Goal: Communication & Community: Answer question/provide support

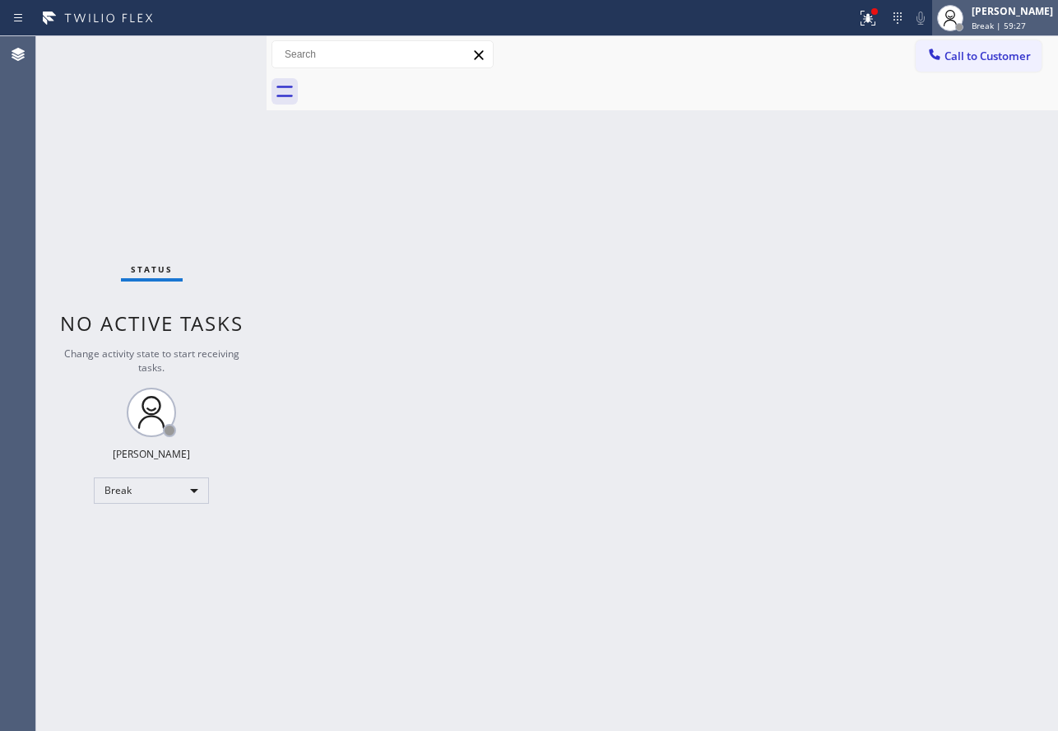
click at [1003, 11] on div "[PERSON_NAME]" at bounding box center [1012, 11] width 81 height 14
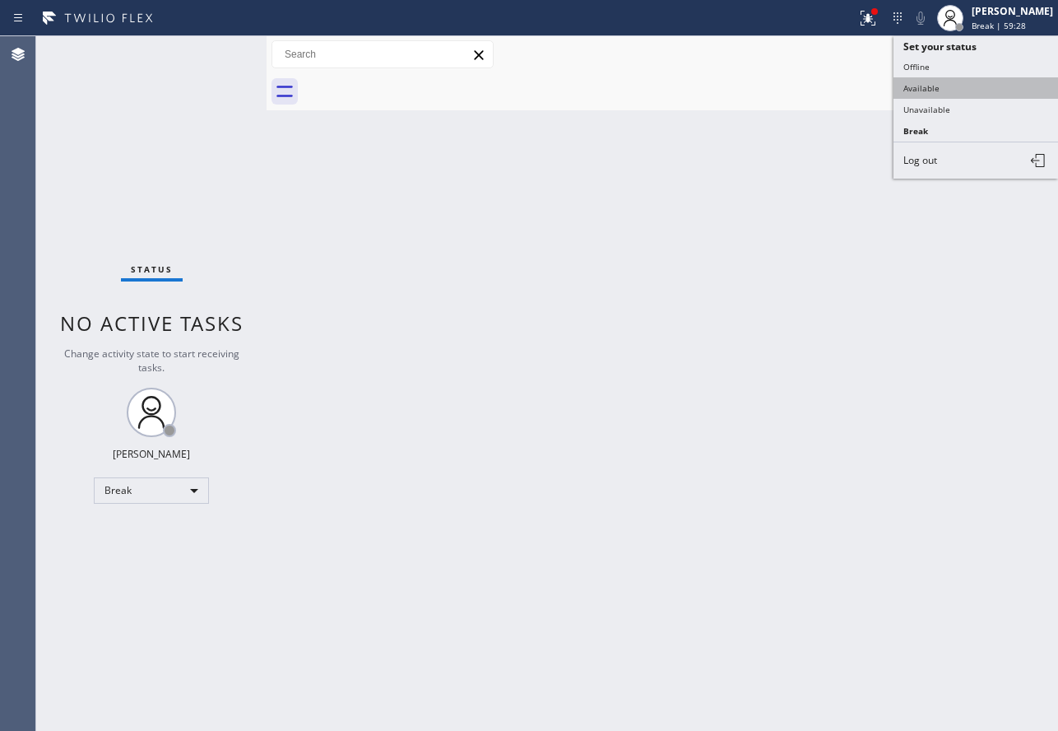
click at [941, 81] on button "Available" at bounding box center [976, 87] width 165 height 21
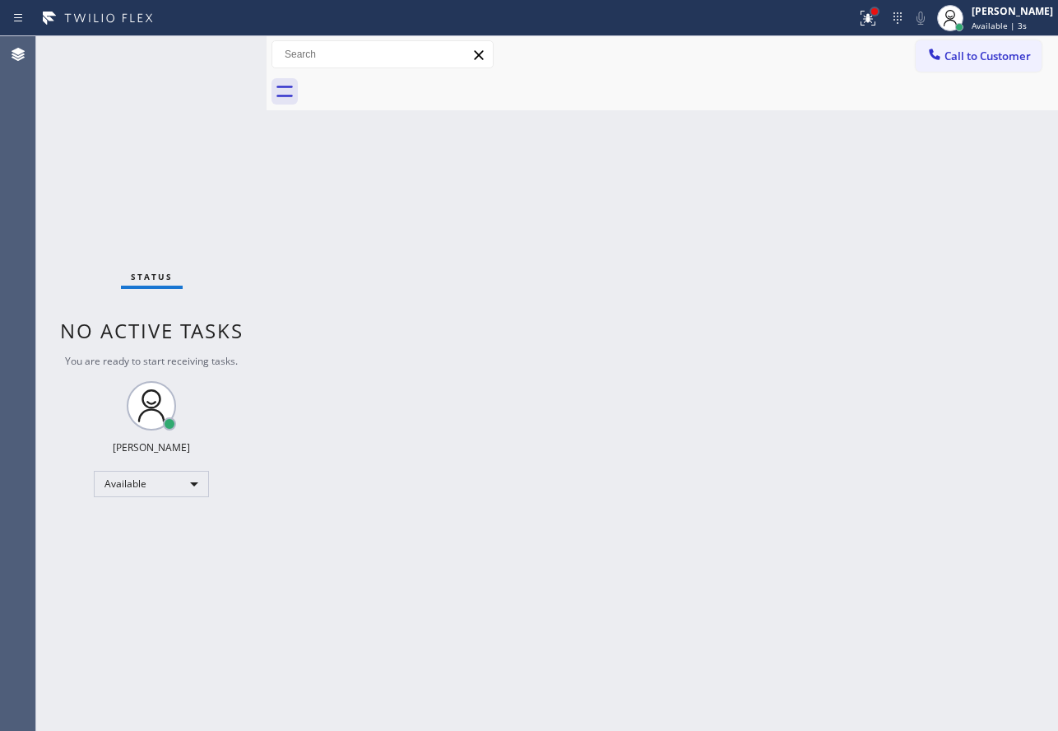
click at [880, 11] on div at bounding box center [875, 12] width 10 height 10
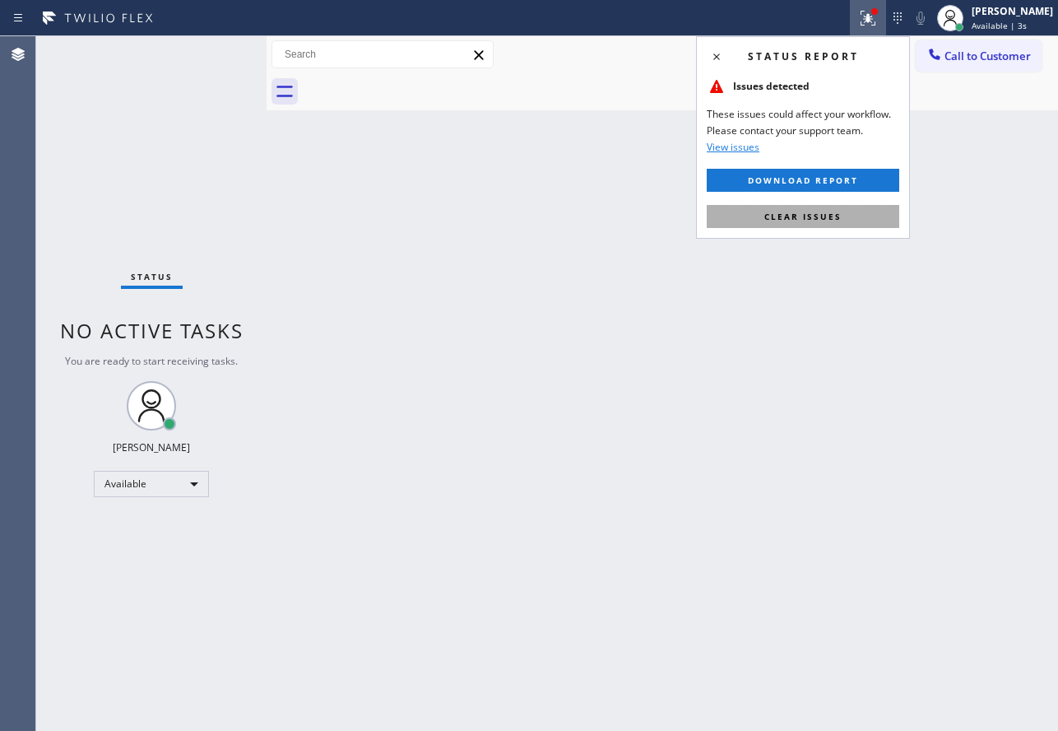
click at [821, 211] on span "Clear issues" at bounding box center [803, 217] width 77 height 12
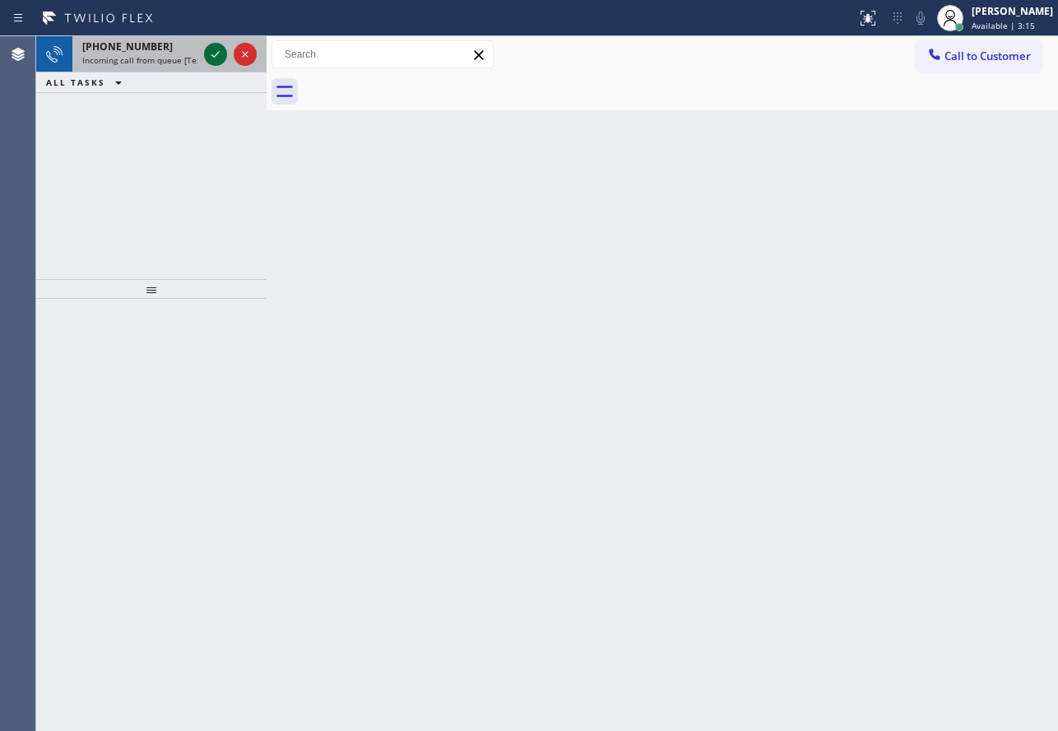
click at [215, 53] on icon at bounding box center [216, 54] width 20 height 20
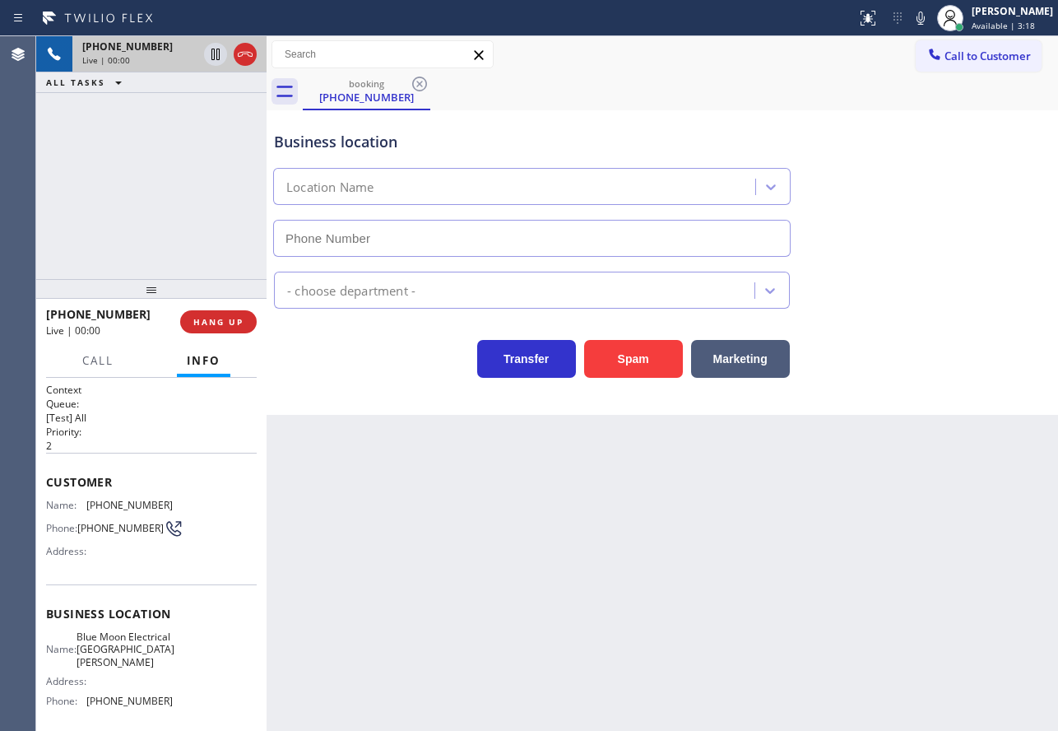
type input "[PHONE_NUMBER]"
click at [931, 19] on icon at bounding box center [921, 18] width 20 height 20
click at [925, 17] on icon at bounding box center [921, 18] width 8 height 13
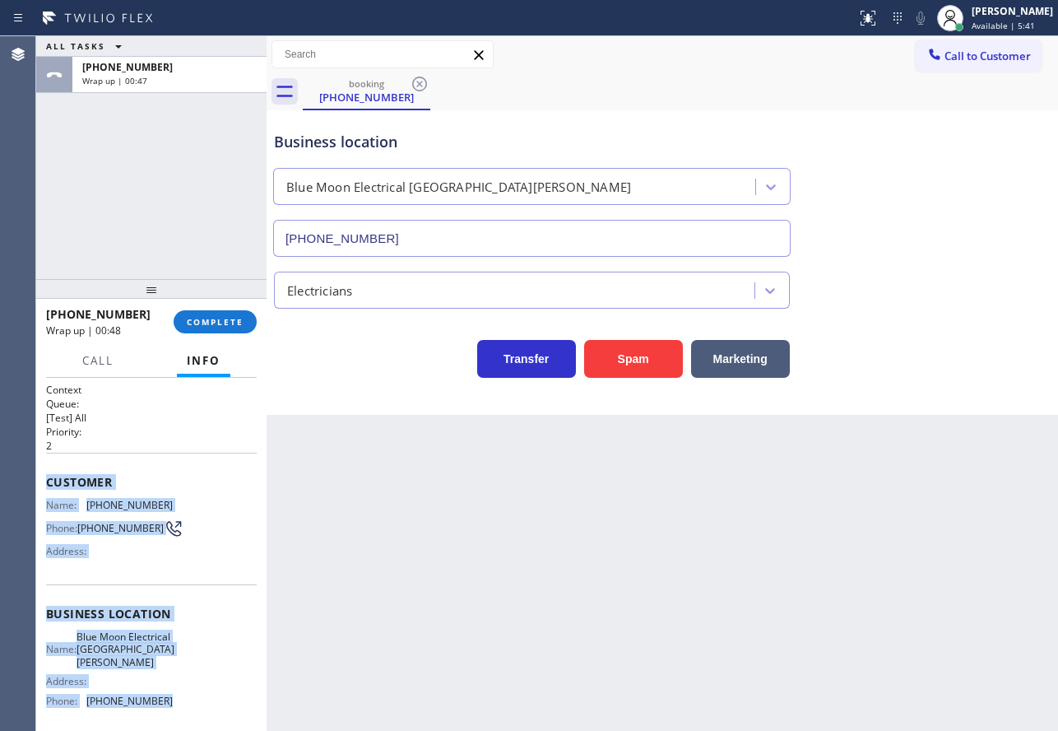
drag, startPoint x: 161, startPoint y: 709, endPoint x: 40, endPoint y: 487, distance: 252.7
click at [40, 487] on div "Context Queue: [Test] All Priority: 2 Customer Name: [PHONE_NUMBER] Phone: [PHO…" at bounding box center [151, 554] width 230 height 353
copy div "Customer Name: [PHONE_NUMBER] Phone: [PHONE_NUMBER] Address: Business location …"
click at [193, 333] on button "COMPLETE" at bounding box center [215, 321] width 83 height 23
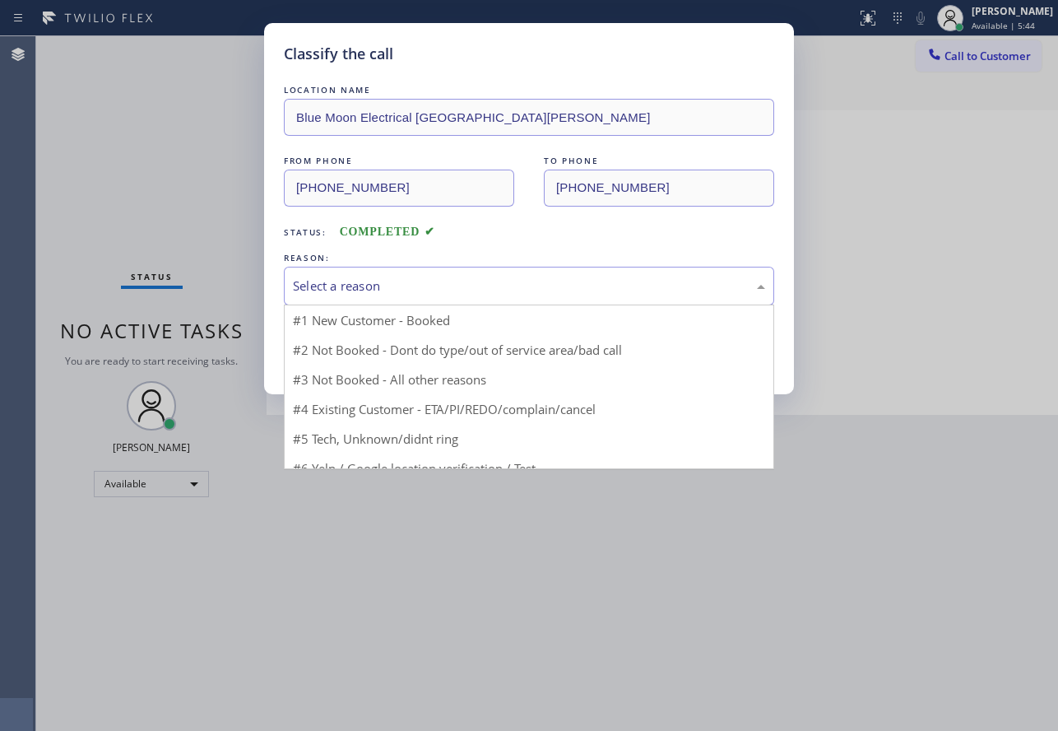
click at [417, 292] on div "Select a reason" at bounding box center [529, 286] width 472 height 19
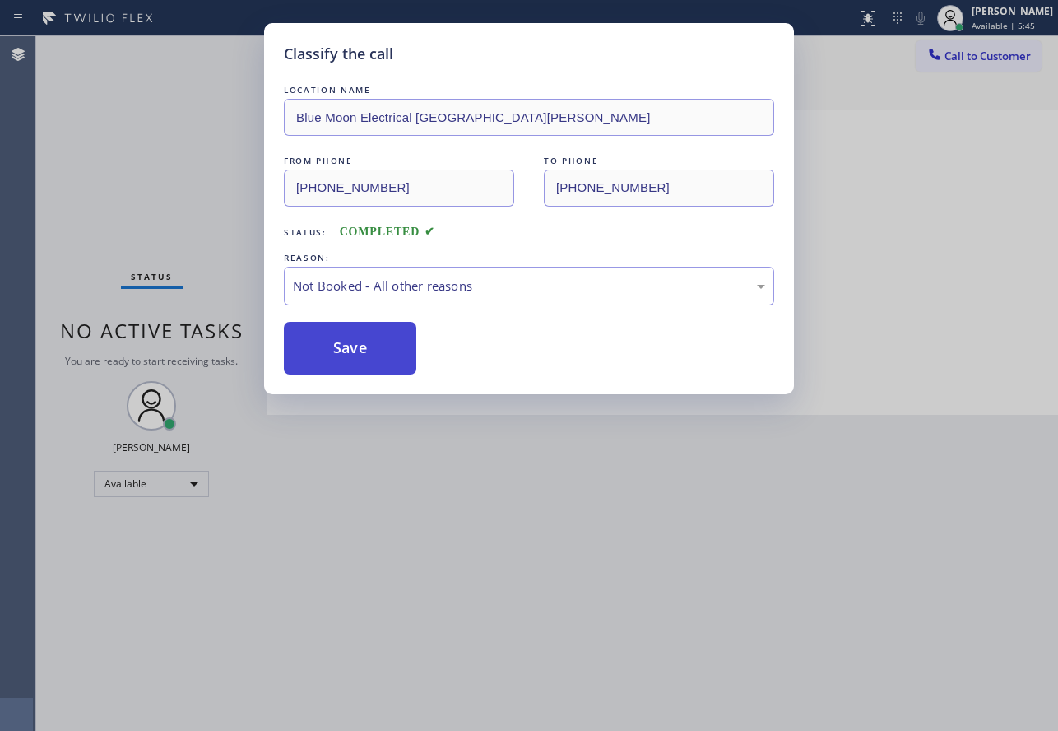
click at [384, 356] on button "Save" at bounding box center [350, 348] width 133 height 53
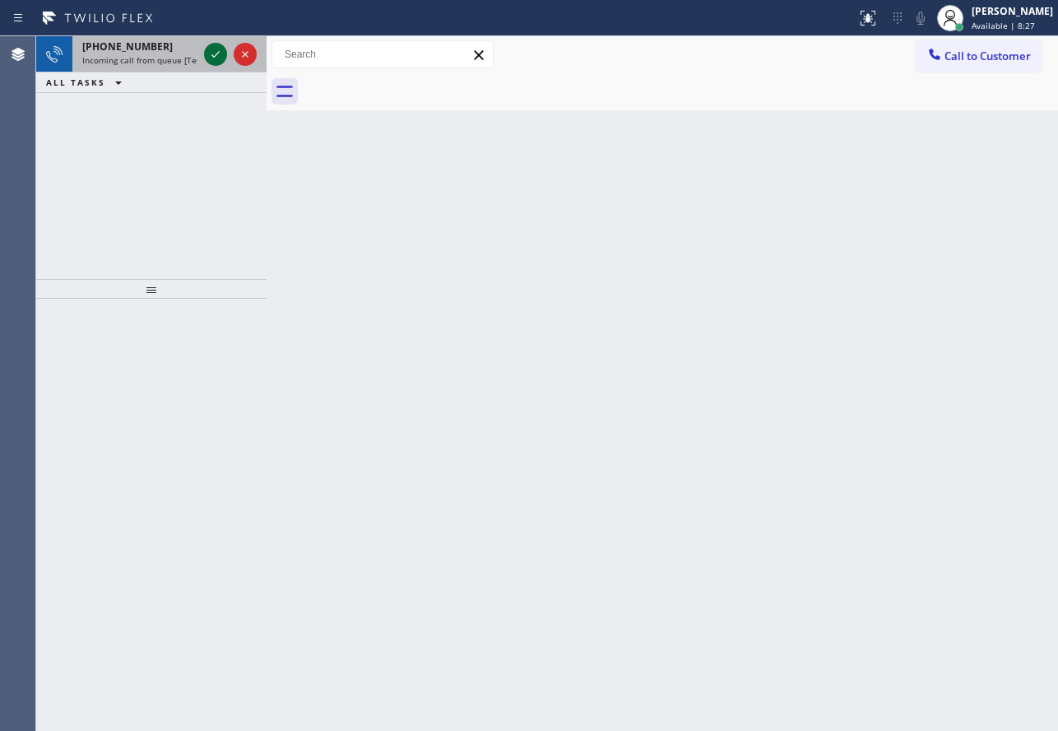
click at [214, 55] on icon at bounding box center [216, 54] width 20 height 20
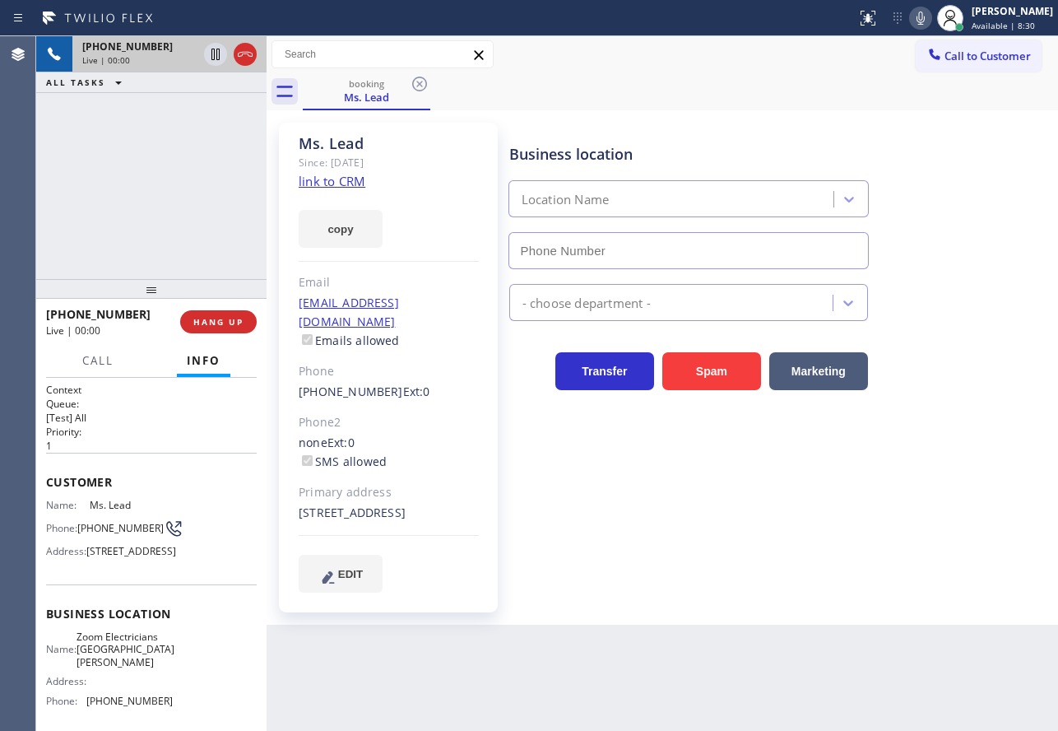
type input "[PHONE_NUMBER]"
click at [222, 323] on span "HANG UP" at bounding box center [218, 322] width 50 height 12
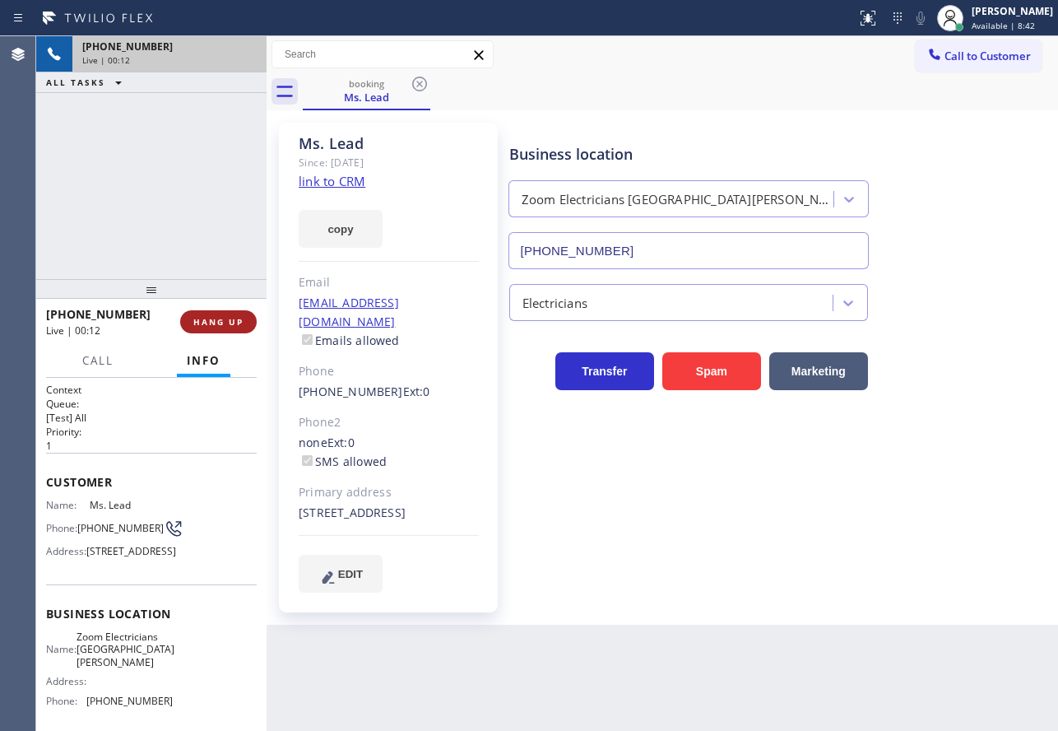
click at [222, 323] on span "HANG UP" at bounding box center [218, 322] width 50 height 12
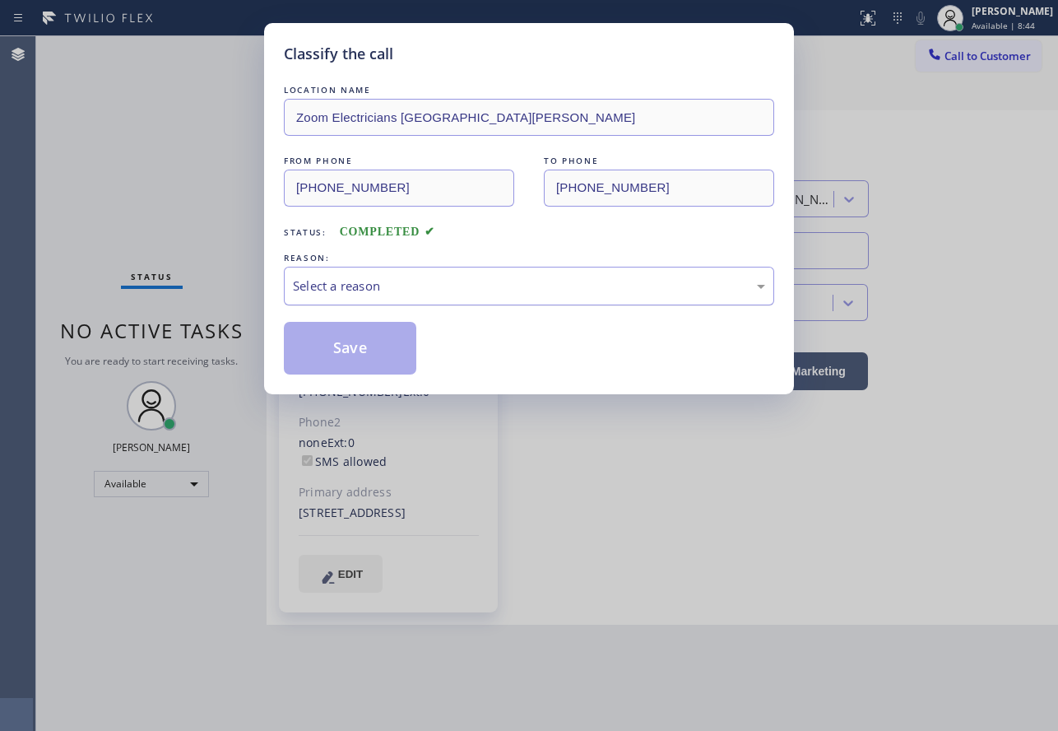
click at [449, 272] on div "Select a reason" at bounding box center [529, 286] width 491 height 39
click at [351, 349] on button "Save" at bounding box center [350, 348] width 133 height 53
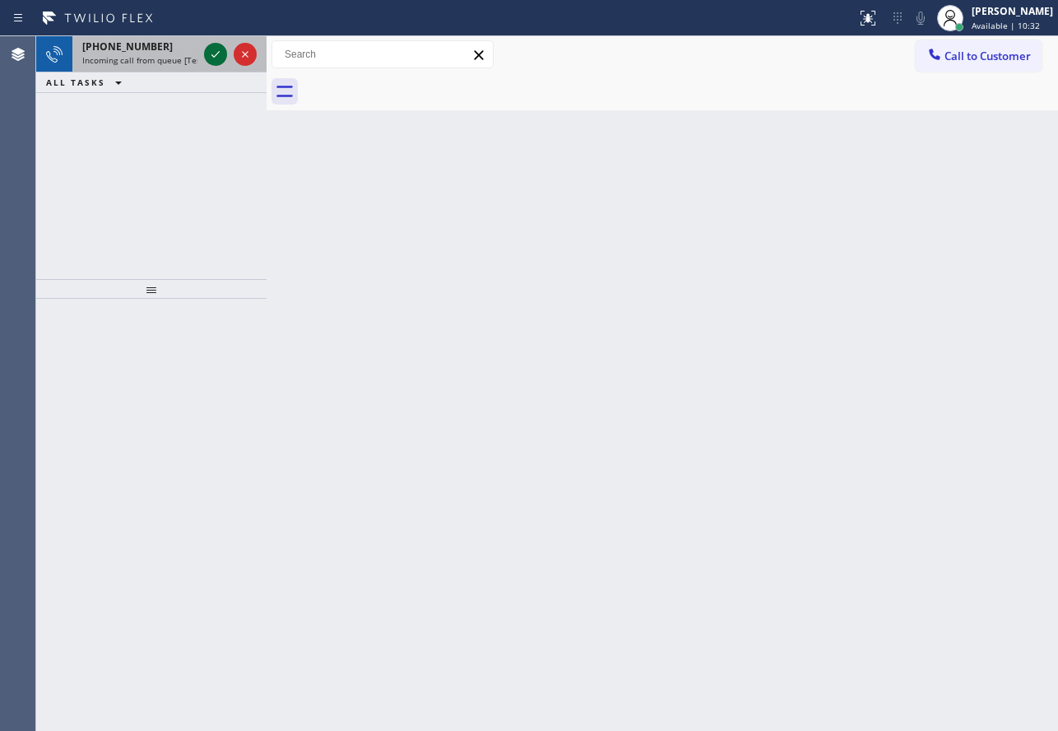
click at [208, 49] on icon at bounding box center [216, 54] width 20 height 20
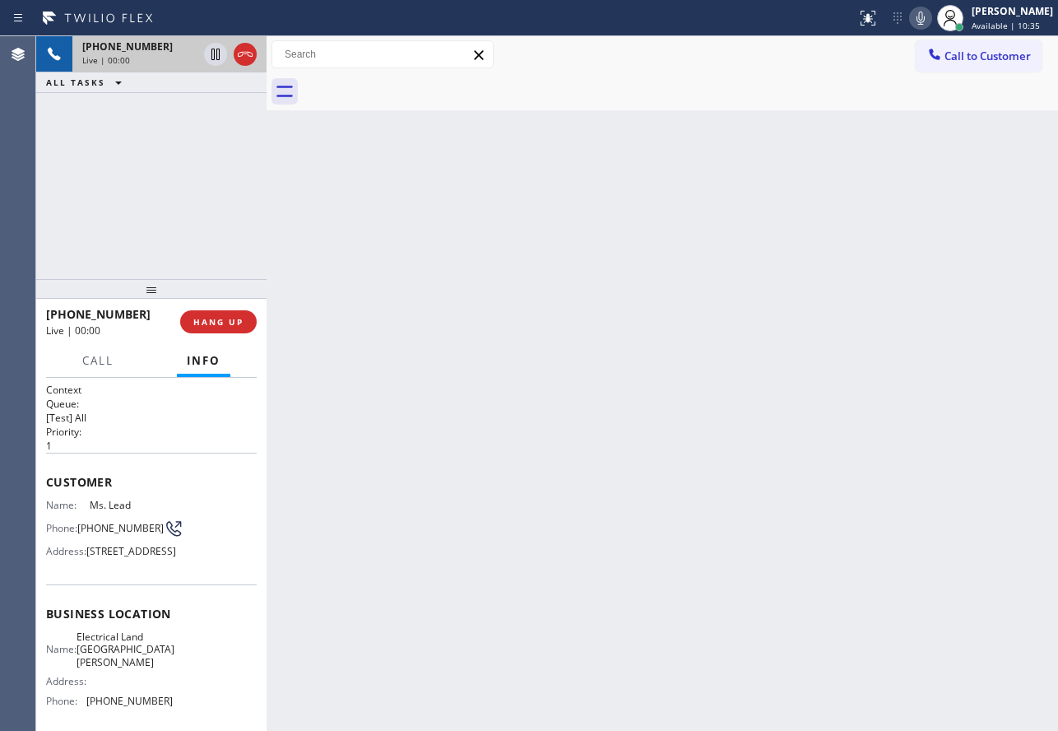
click at [240, 54] on icon at bounding box center [245, 54] width 20 height 20
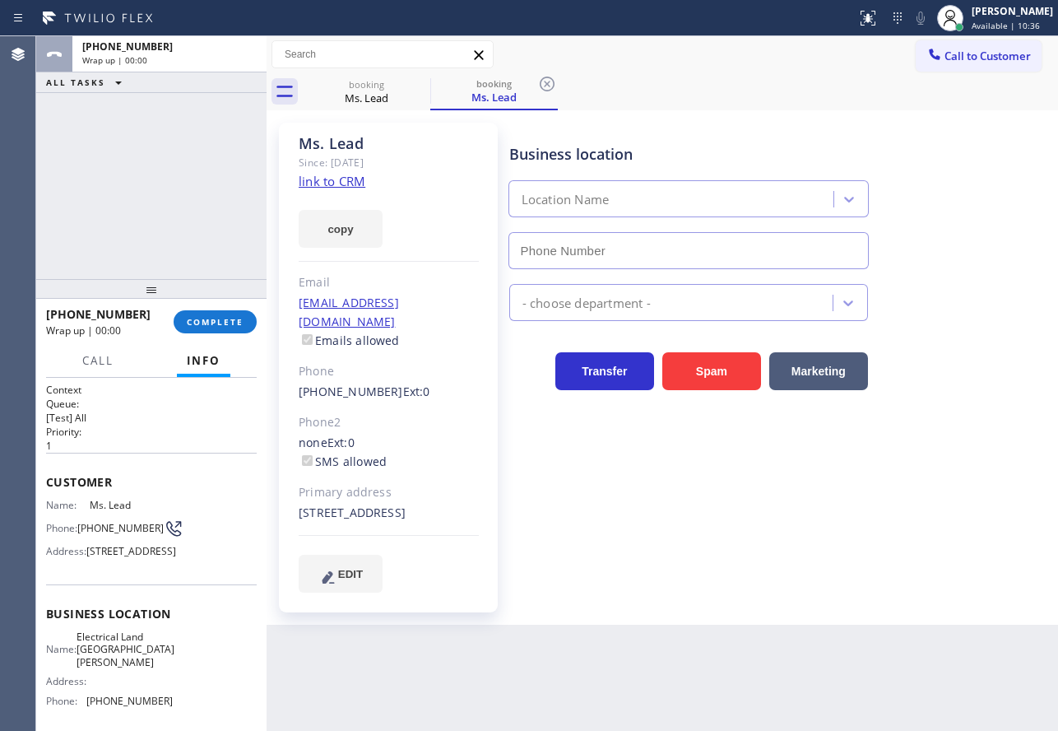
type input "[PHONE_NUMBER]"
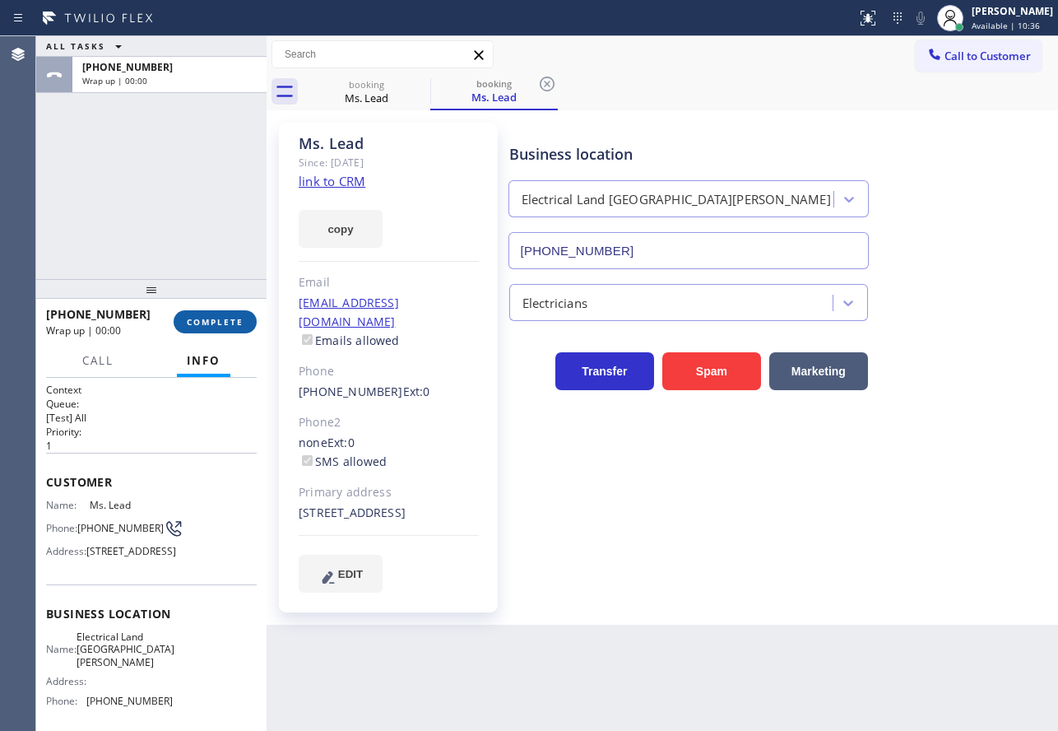
click at [228, 321] on span "COMPLETE" at bounding box center [215, 322] width 57 height 12
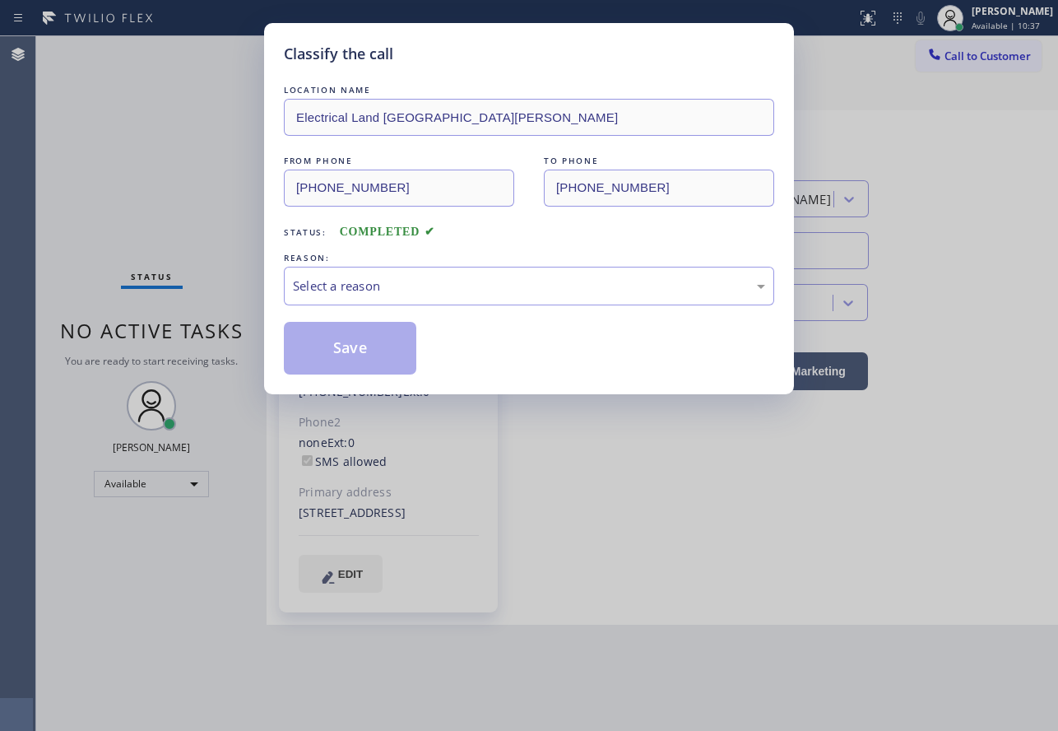
click at [494, 257] on div "REASON:" at bounding box center [529, 257] width 491 height 17
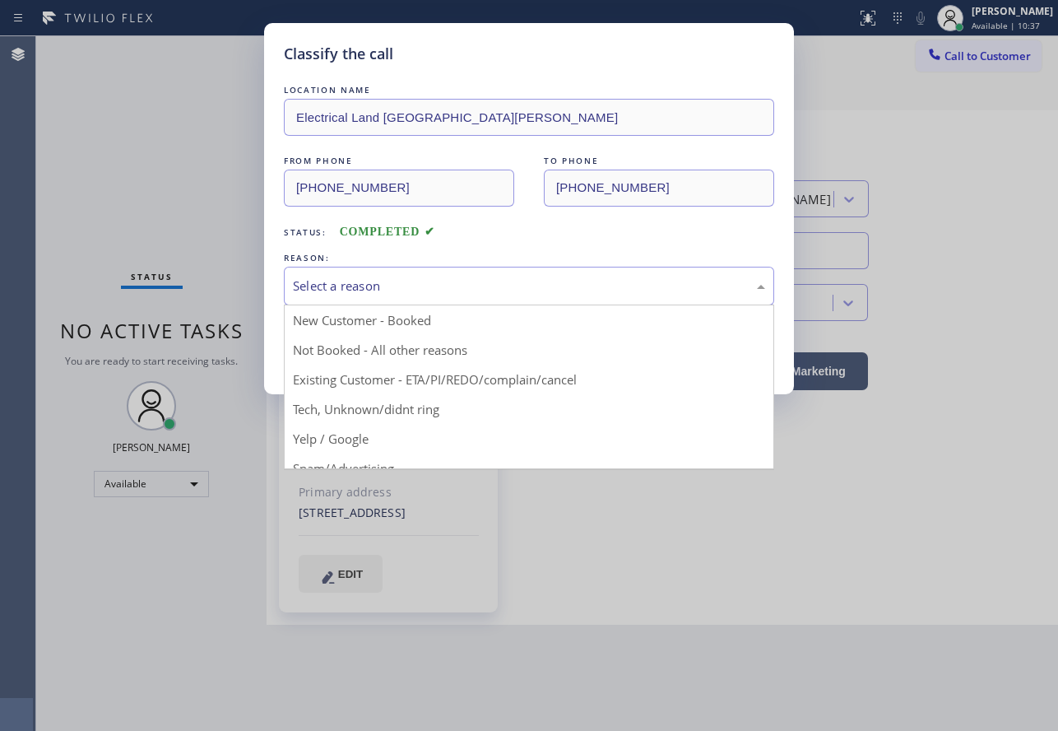
click at [489, 270] on div "Select a reason" at bounding box center [529, 286] width 491 height 39
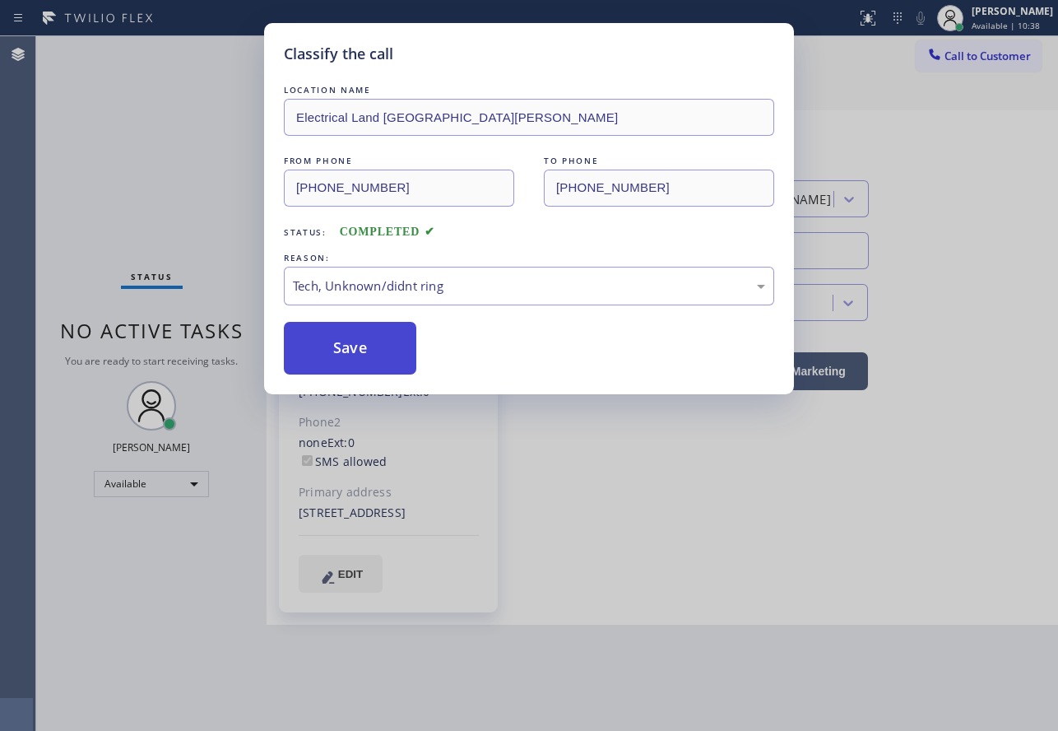
click at [380, 333] on button "Save" at bounding box center [350, 348] width 133 height 53
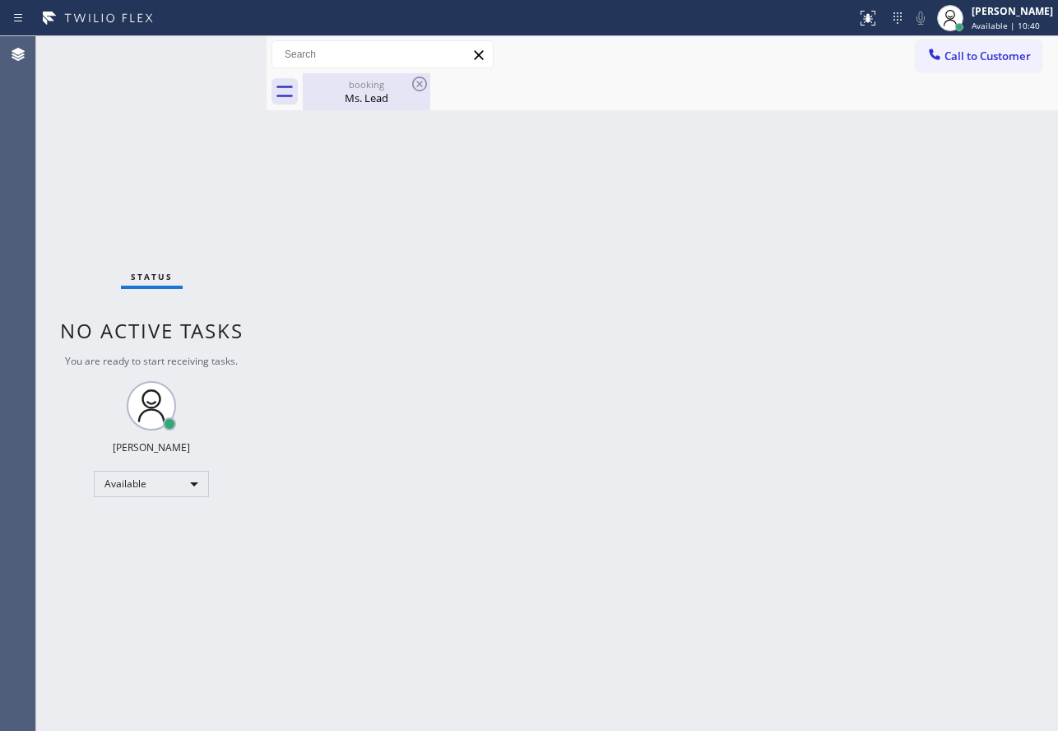
click at [379, 104] on div "Ms. Lead" at bounding box center [367, 98] width 124 height 15
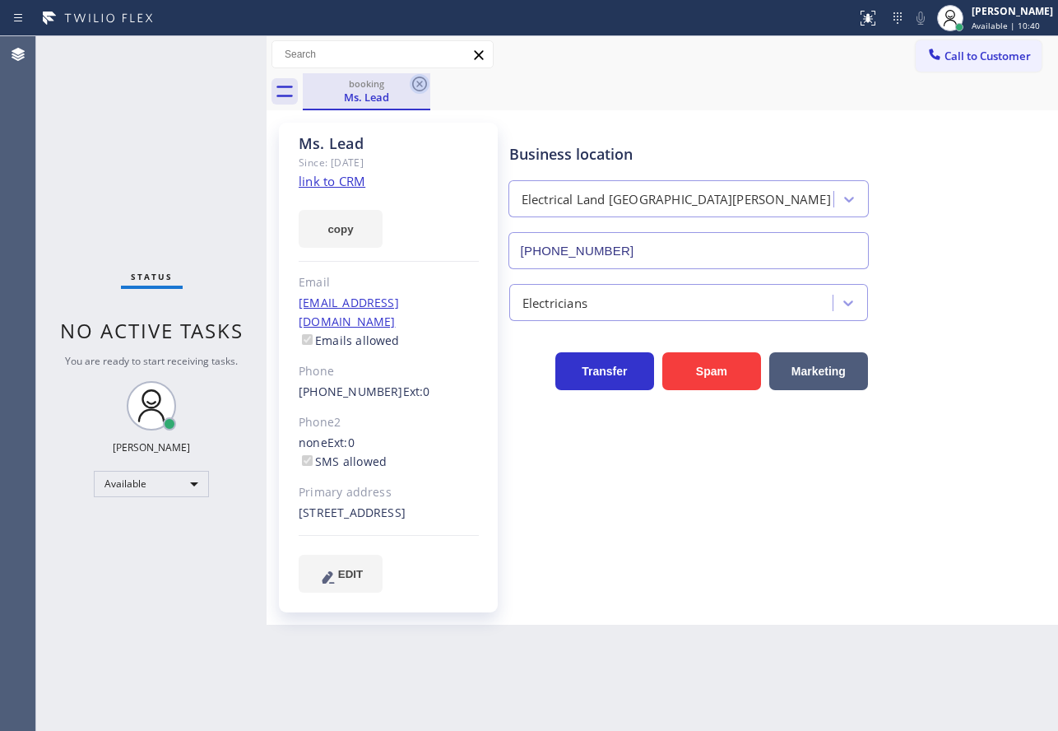
click at [416, 81] on icon at bounding box center [420, 84] width 20 height 20
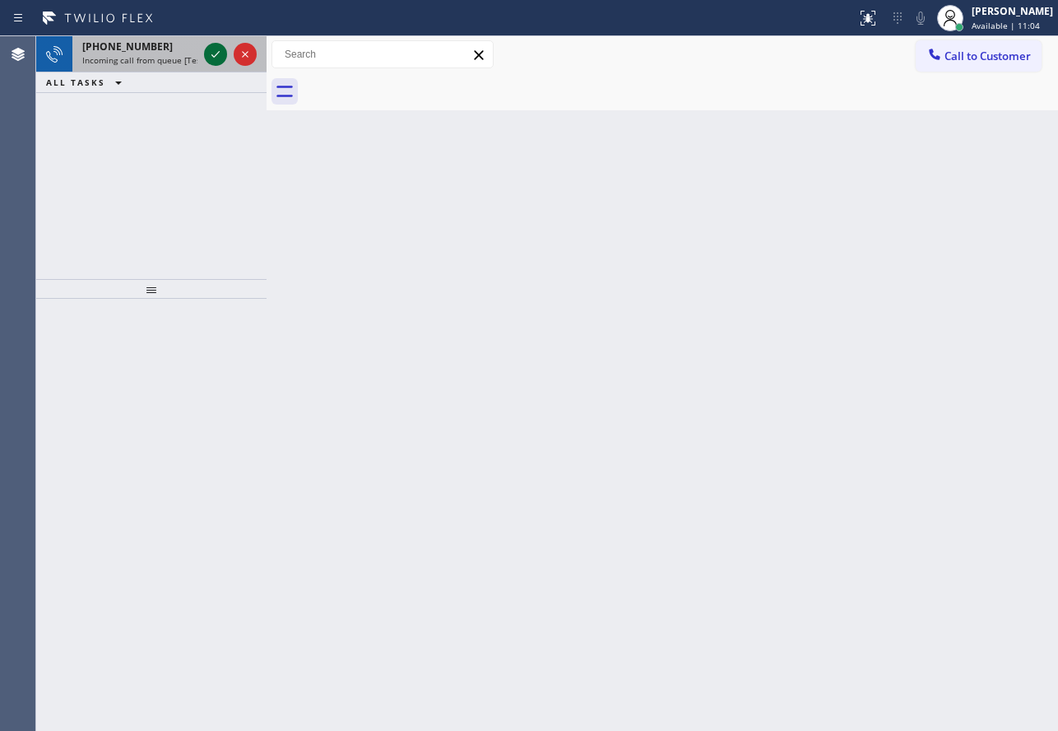
click at [218, 58] on icon at bounding box center [216, 54] width 20 height 20
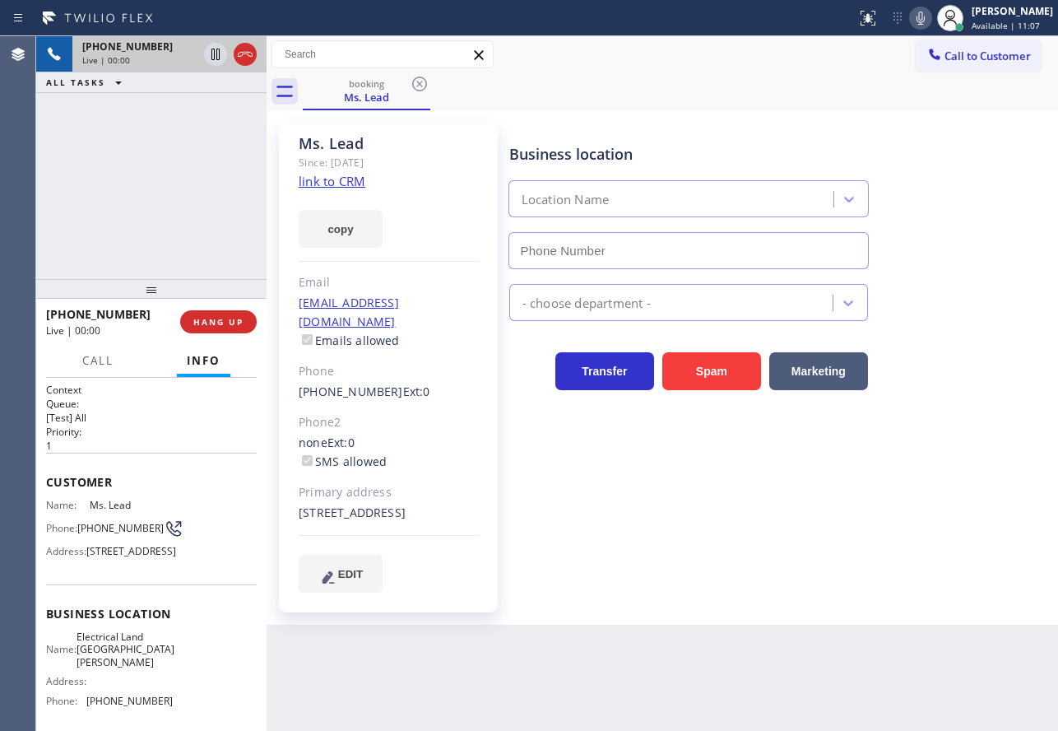
type input "[PHONE_NUMBER]"
click at [246, 321] on button "HANG UP" at bounding box center [218, 321] width 77 height 23
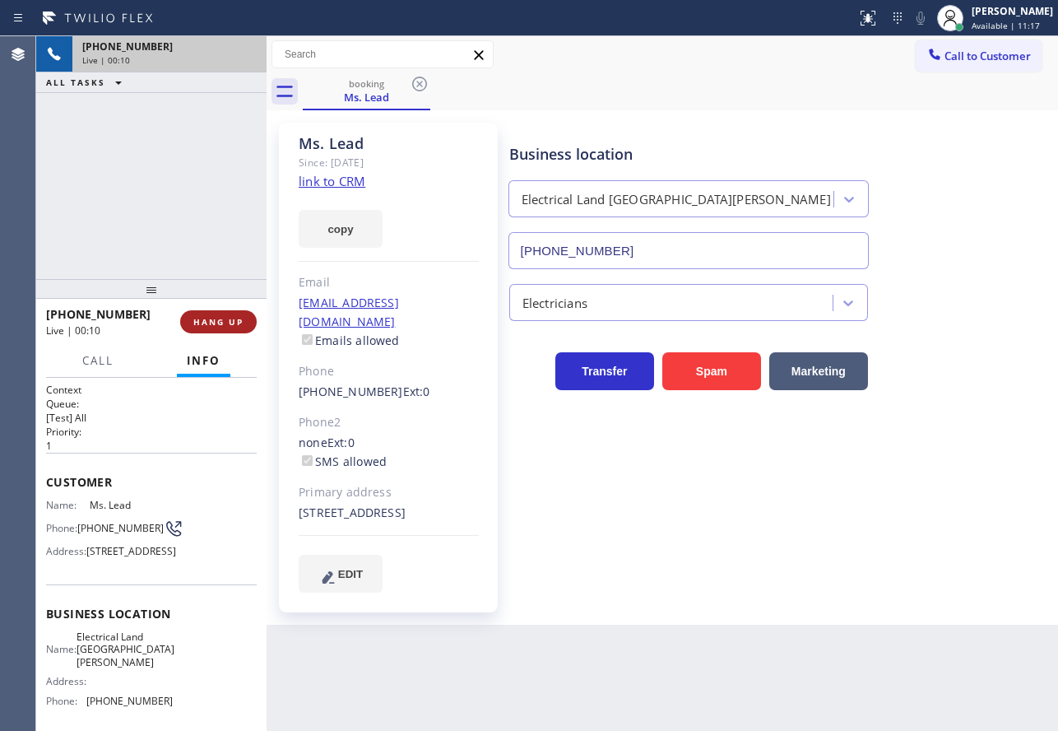
click at [246, 321] on button "HANG UP" at bounding box center [218, 321] width 77 height 23
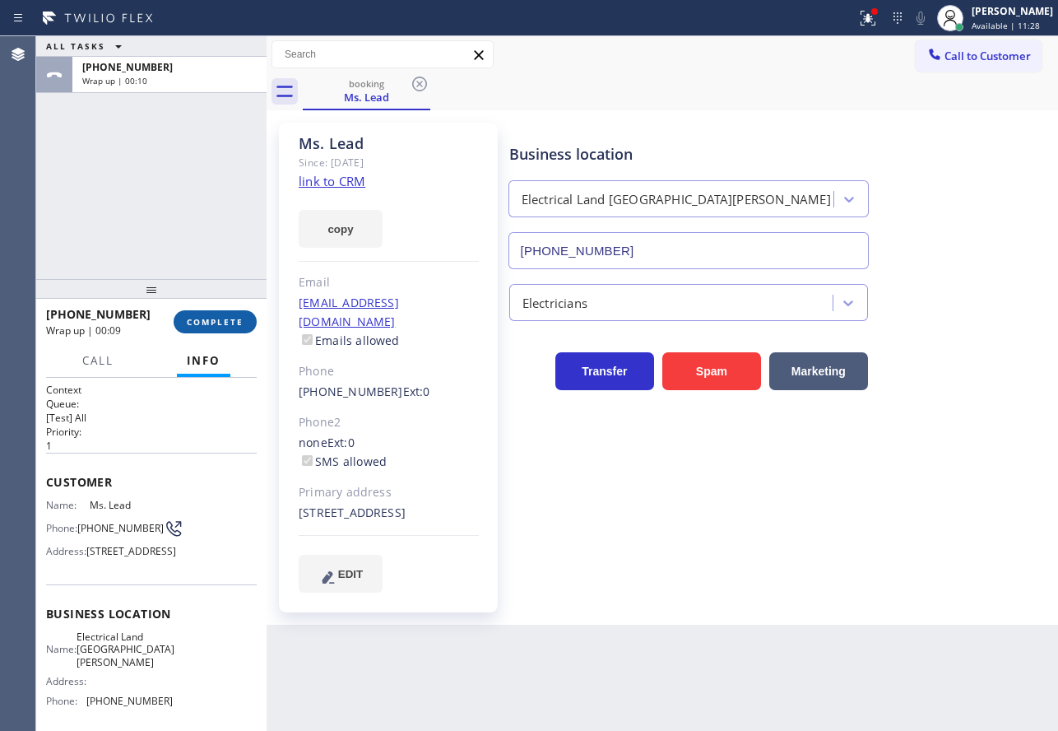
click at [246, 321] on button "COMPLETE" at bounding box center [215, 321] width 83 height 23
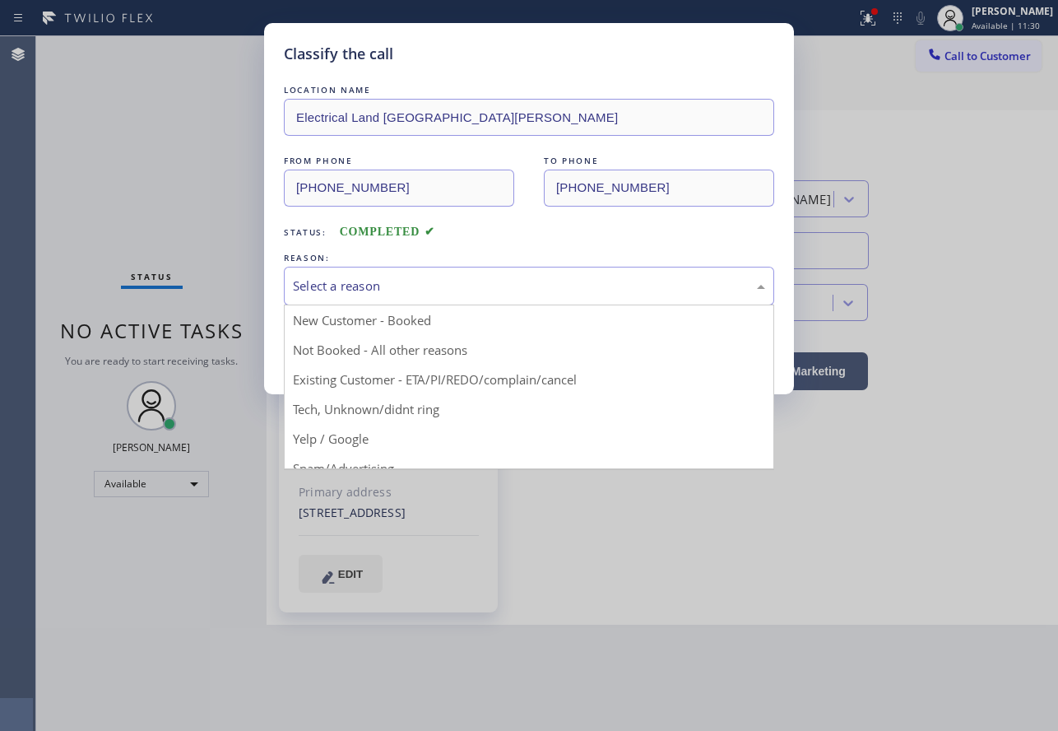
click at [324, 290] on div "Select a reason" at bounding box center [529, 286] width 472 height 19
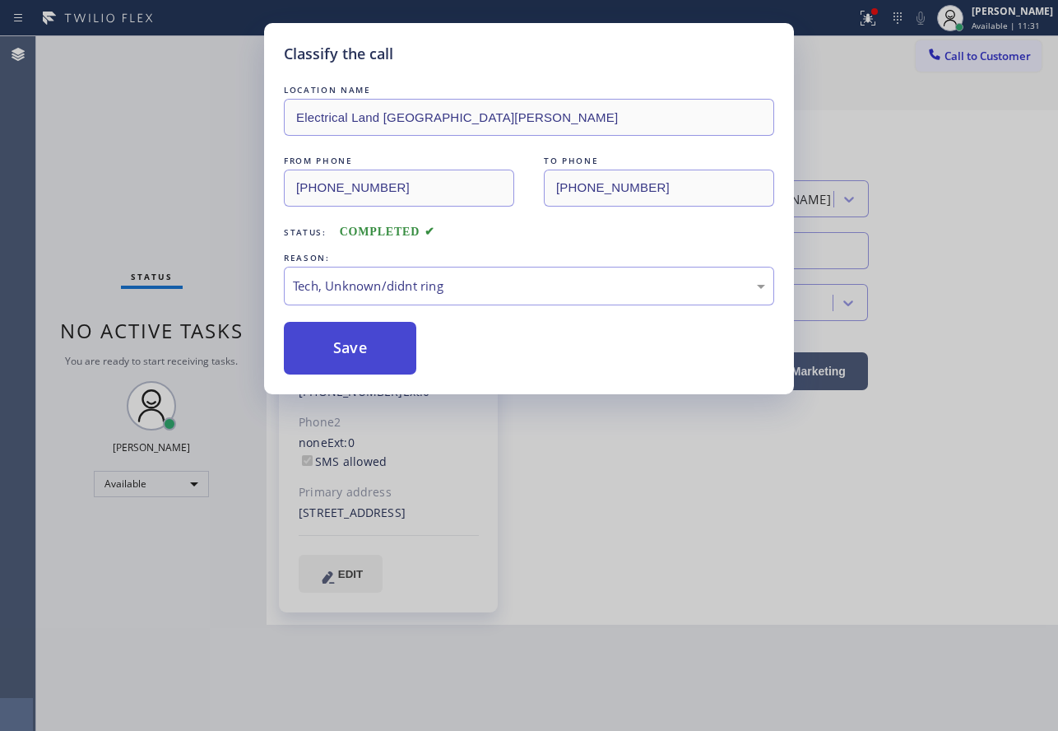
click at [342, 361] on button "Save" at bounding box center [350, 348] width 133 height 53
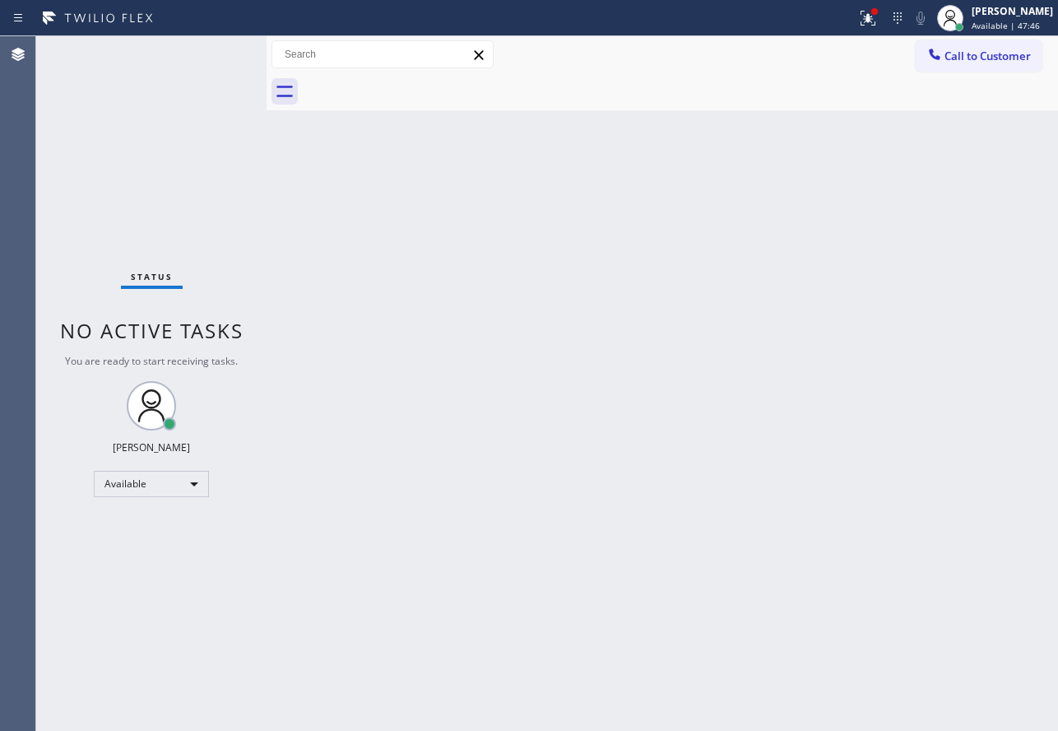
click at [819, 220] on div "Back to Dashboard Change Sender ID Customers Technicians Select a contact Outbo…" at bounding box center [663, 383] width 792 height 695
click at [666, 415] on div "Back to Dashboard Change Sender ID Customers Technicians Select a contact Outbo…" at bounding box center [663, 383] width 792 height 695
click at [472, 579] on div "Back to Dashboard Change Sender ID Customers Technicians Select a contact Outbo…" at bounding box center [663, 383] width 792 height 695
click at [1022, 18] on div "[PERSON_NAME] Available | 1h 44min" at bounding box center [1012, 17] width 91 height 29
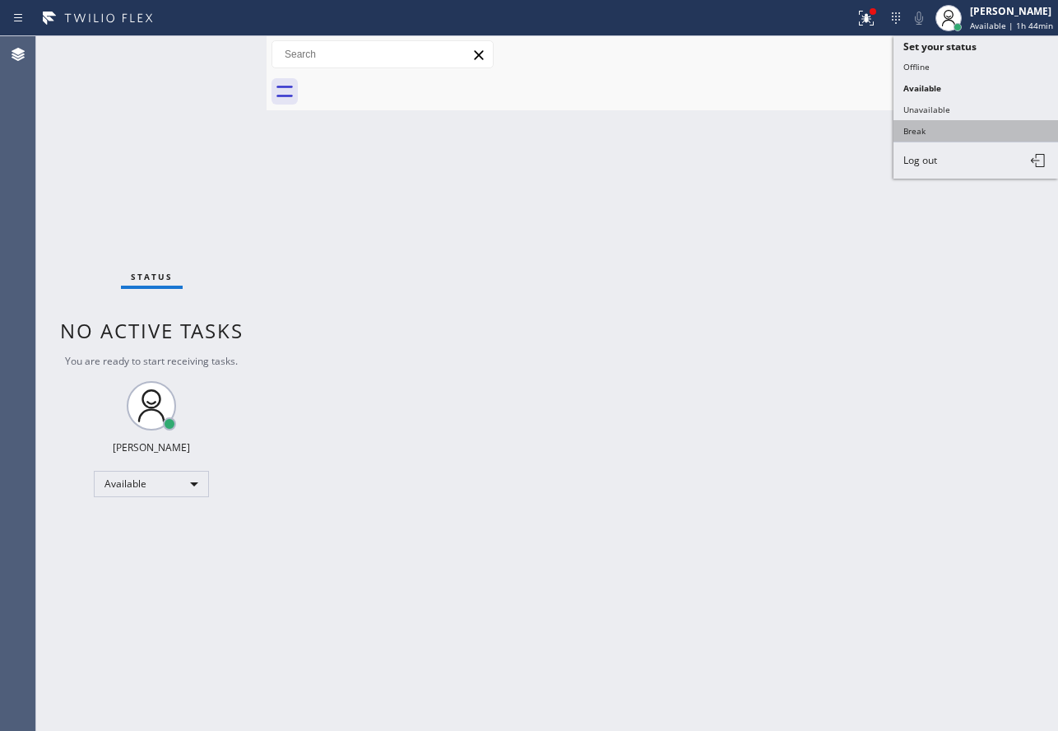
click at [919, 128] on button "Break" at bounding box center [976, 130] width 165 height 21
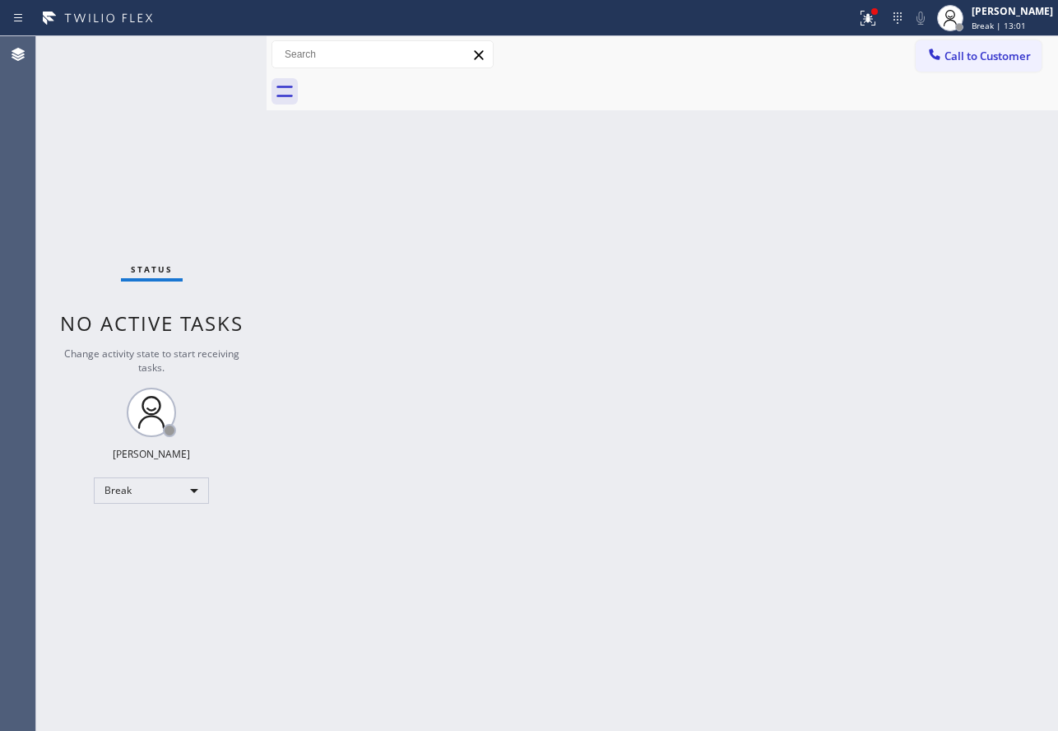
click at [612, 353] on div "Back to Dashboard Change Sender ID Customers Technicians Select a contact Outbo…" at bounding box center [663, 383] width 792 height 695
click at [999, 21] on span "Break | 13:37" at bounding box center [999, 26] width 54 height 12
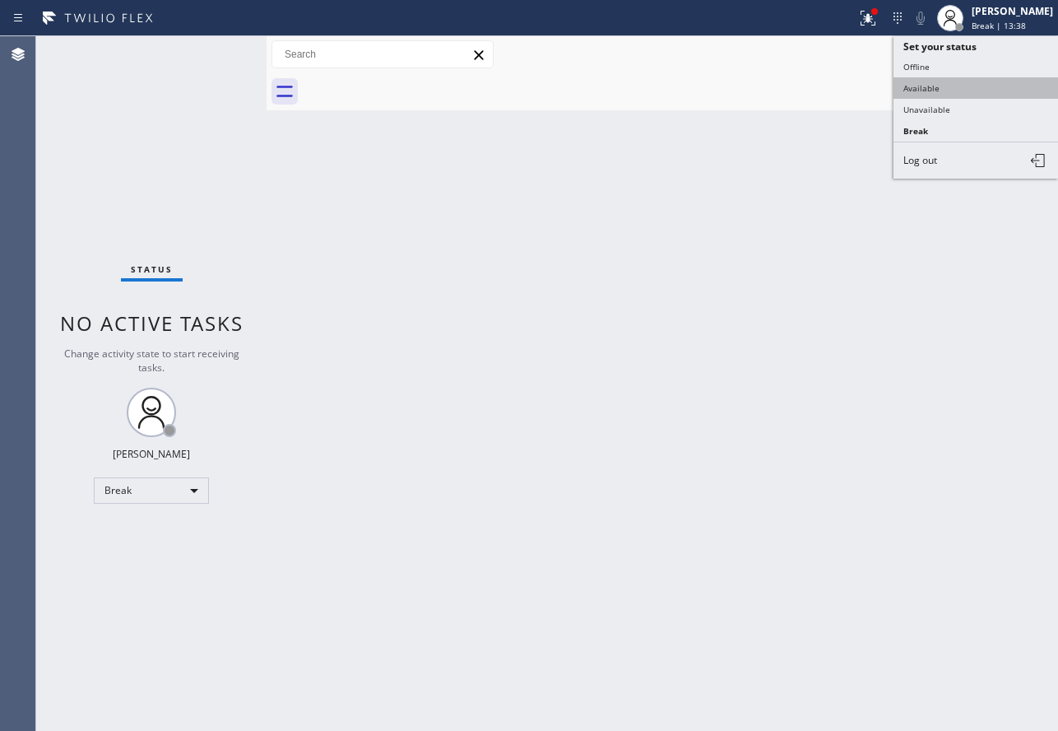
click at [954, 93] on button "Available" at bounding box center [976, 87] width 165 height 21
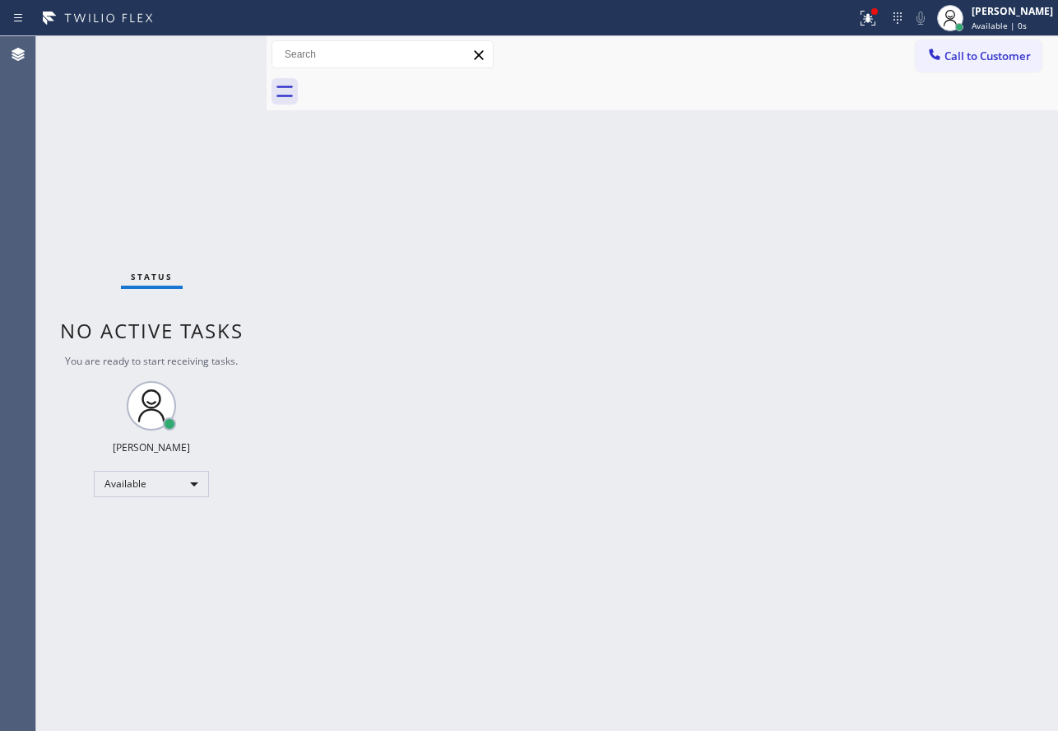
click at [673, 287] on div "Back to Dashboard Change Sender ID Customers Technicians Select a contact Outbo…" at bounding box center [663, 383] width 792 height 695
click at [948, 68] on button "Call to Customer" at bounding box center [979, 55] width 126 height 31
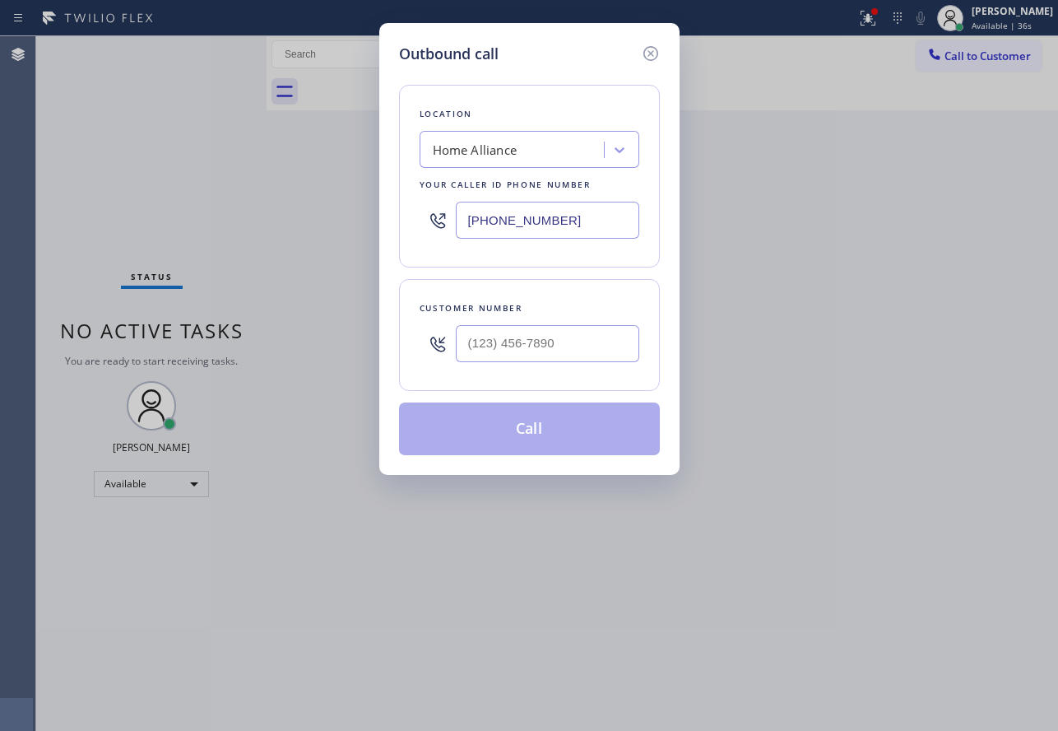
click at [514, 146] on div "Home Alliance" at bounding box center [475, 150] width 85 height 19
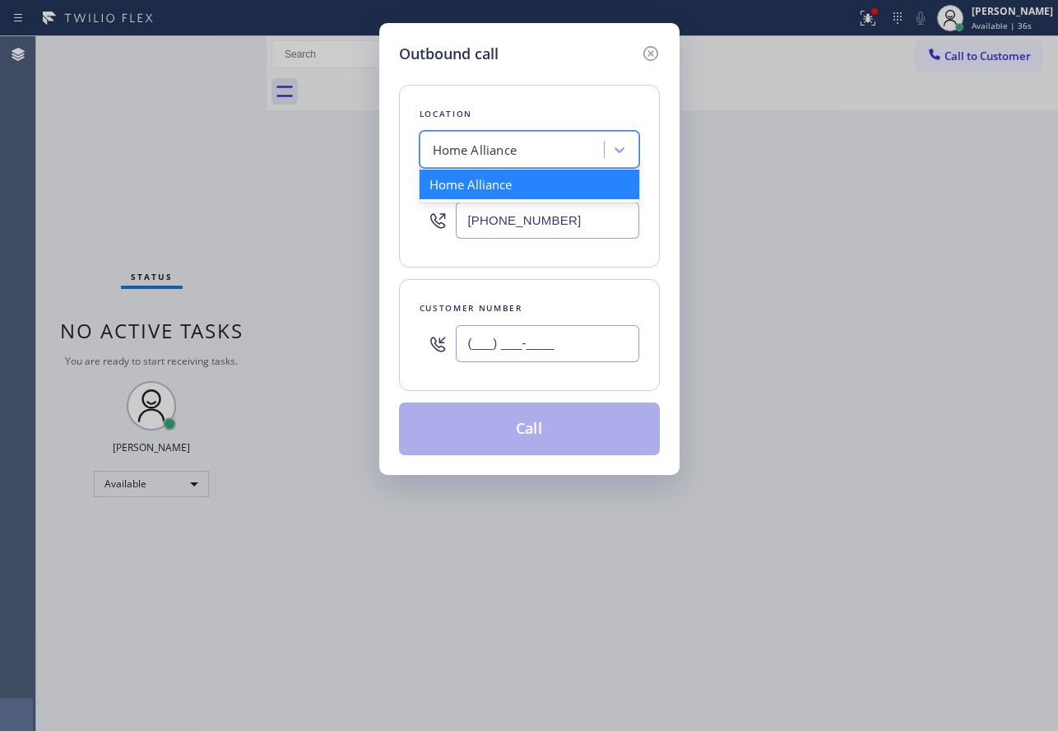
click at [528, 328] on input "(___) ___-____" at bounding box center [548, 343] width 184 height 37
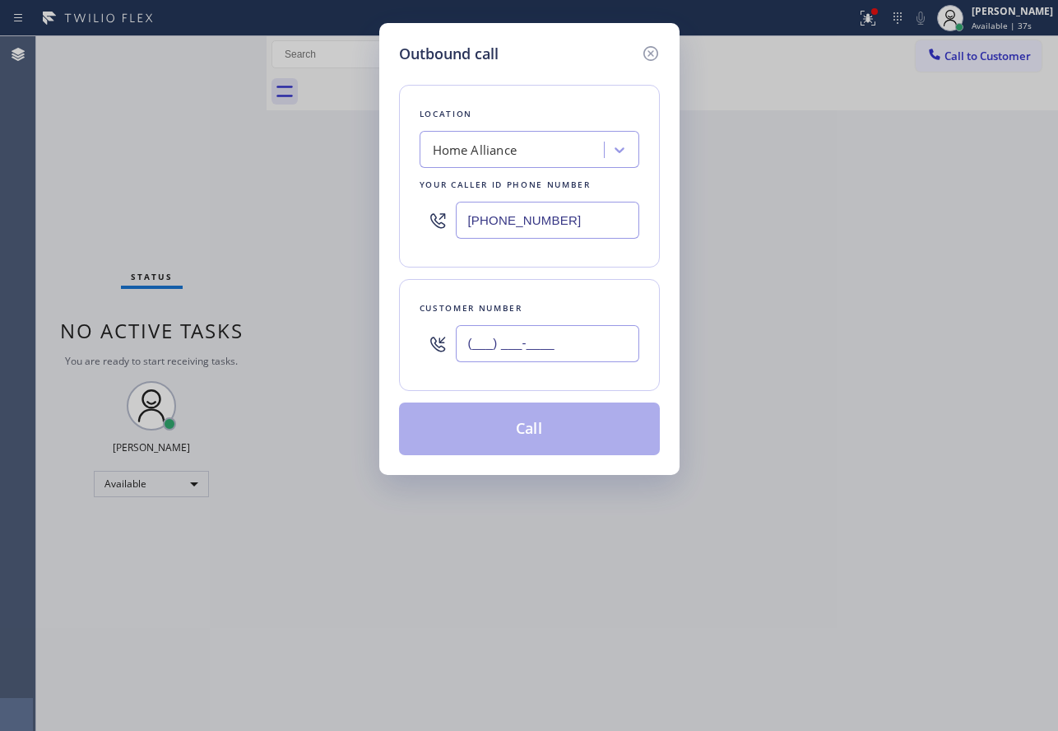
paste input "813) 618-0047"
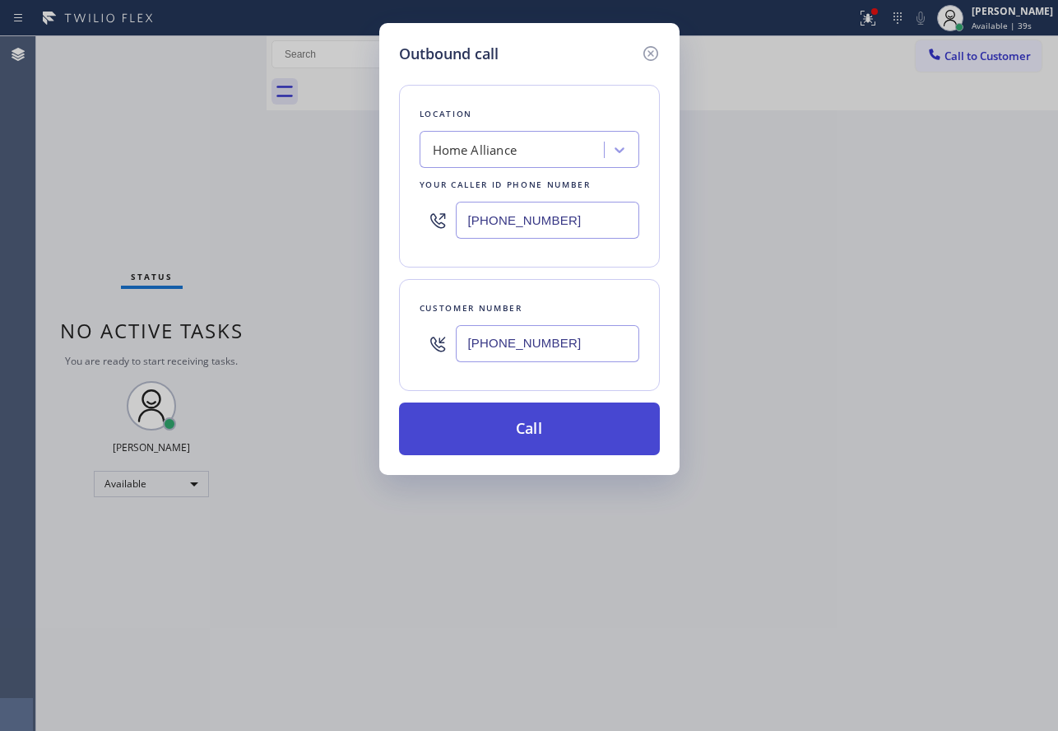
type input "[PHONE_NUMBER]"
click at [547, 431] on button "Call" at bounding box center [529, 428] width 261 height 53
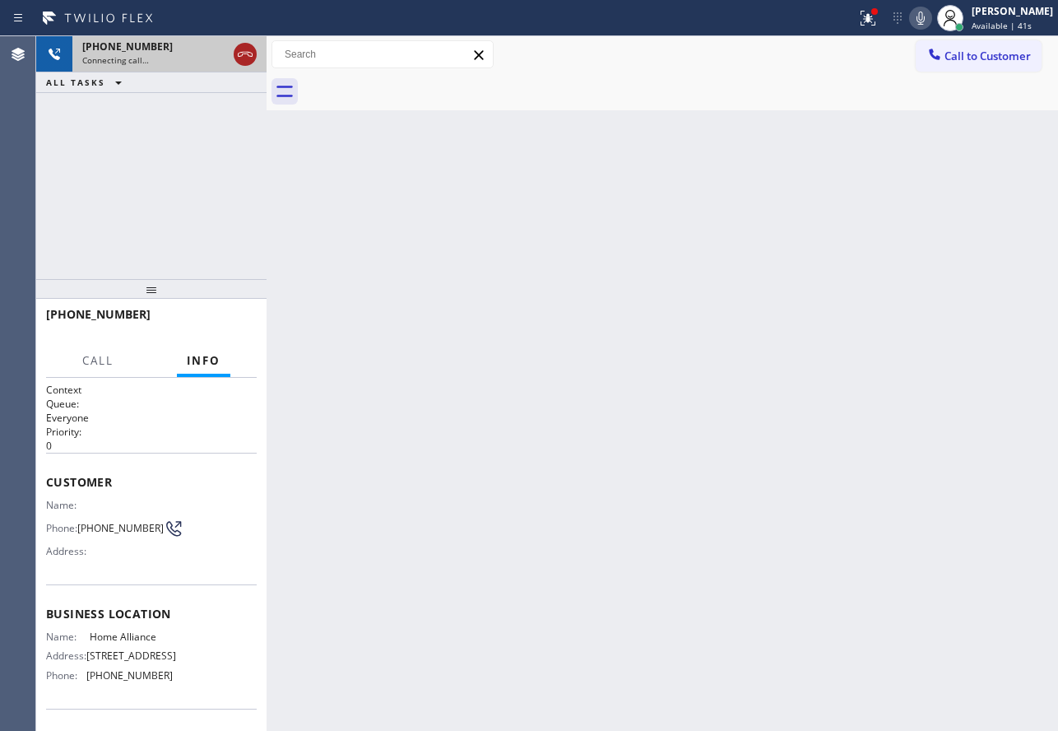
click at [246, 61] on icon at bounding box center [245, 54] width 20 height 20
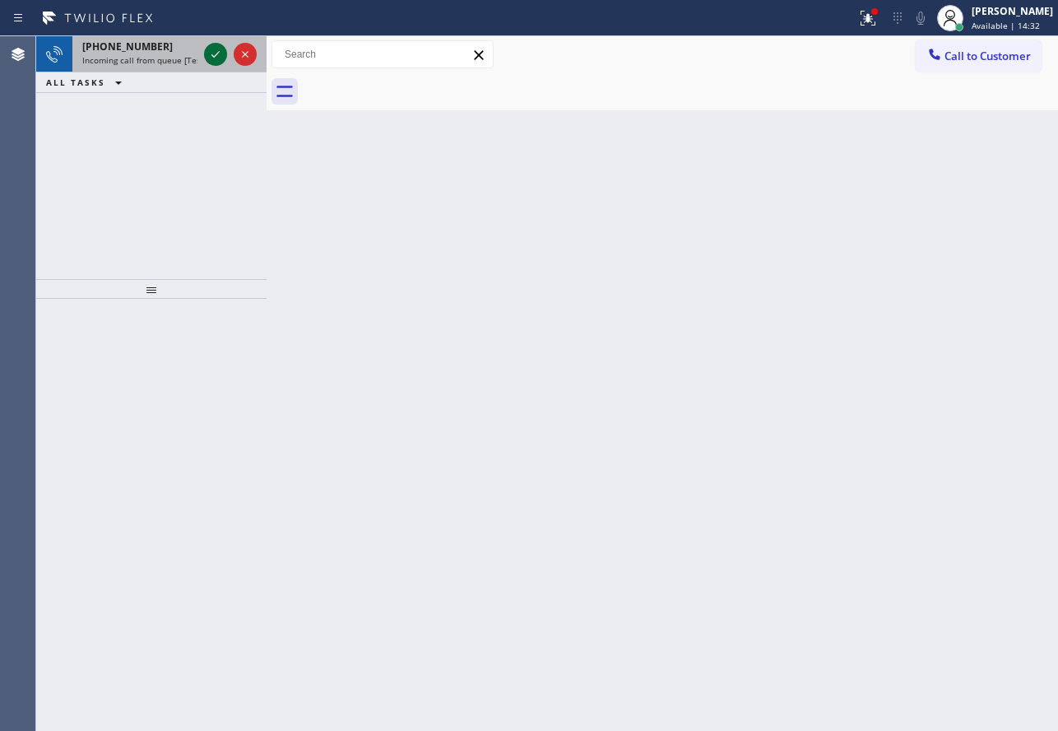
click at [216, 56] on icon at bounding box center [216, 54] width 8 height 7
click at [213, 60] on icon at bounding box center [216, 54] width 20 height 20
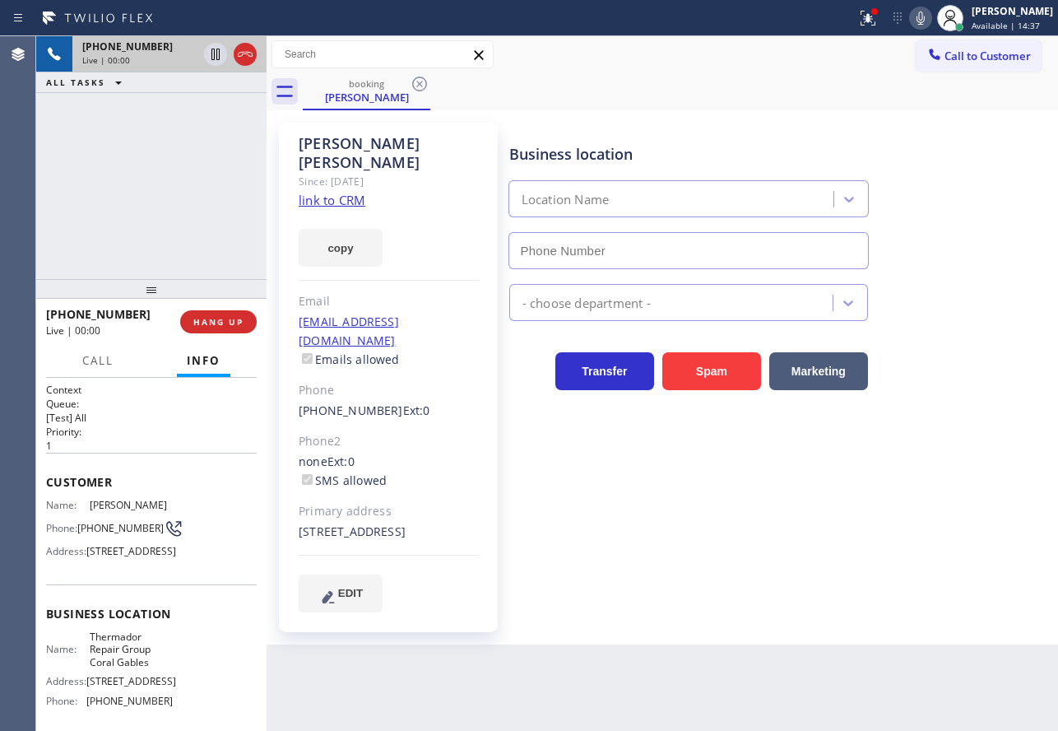
type input "[PHONE_NUMBER]"
click at [341, 192] on link "link to CRM" at bounding box center [332, 200] width 67 height 16
click at [921, 314] on div "Appliance Repair [GEOGRAPHIC_DATA]" at bounding box center [780, 299] width 548 height 44
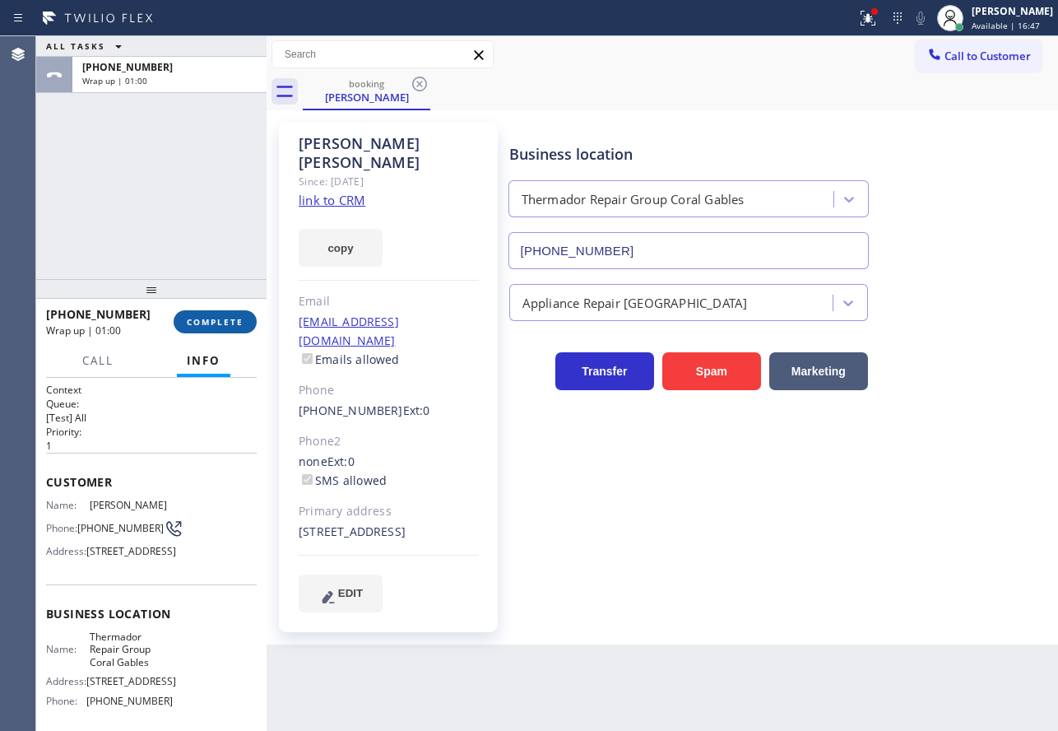
click at [219, 323] on span "COMPLETE" at bounding box center [215, 322] width 57 height 12
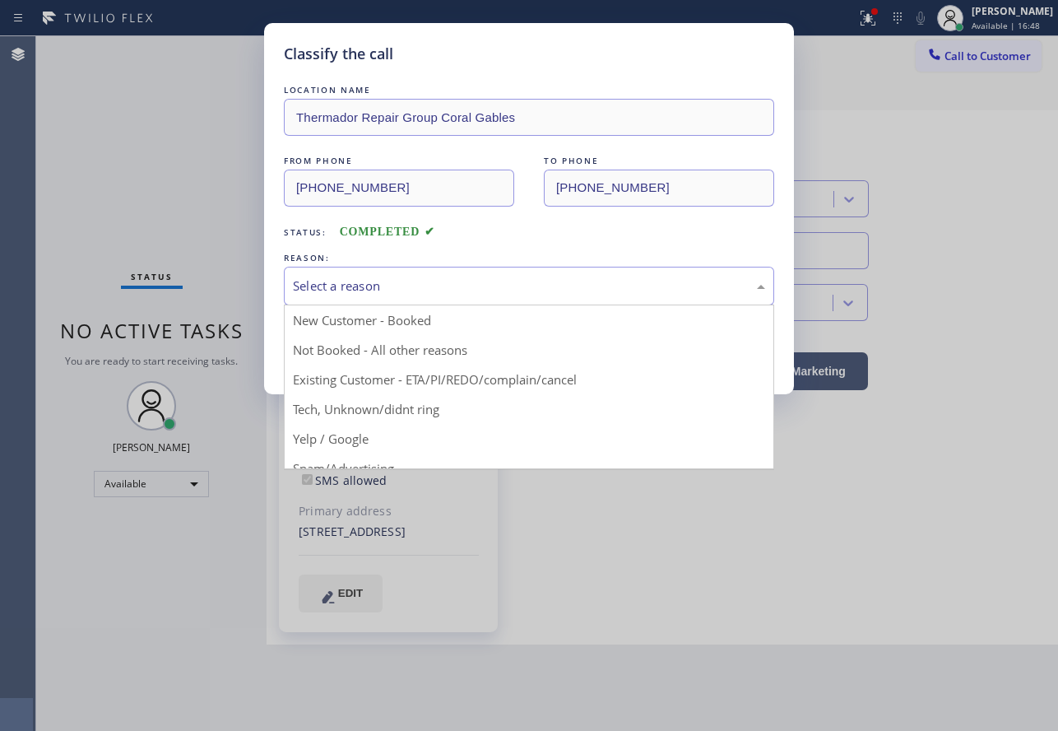
click at [370, 290] on div "Select a reason" at bounding box center [529, 286] width 472 height 19
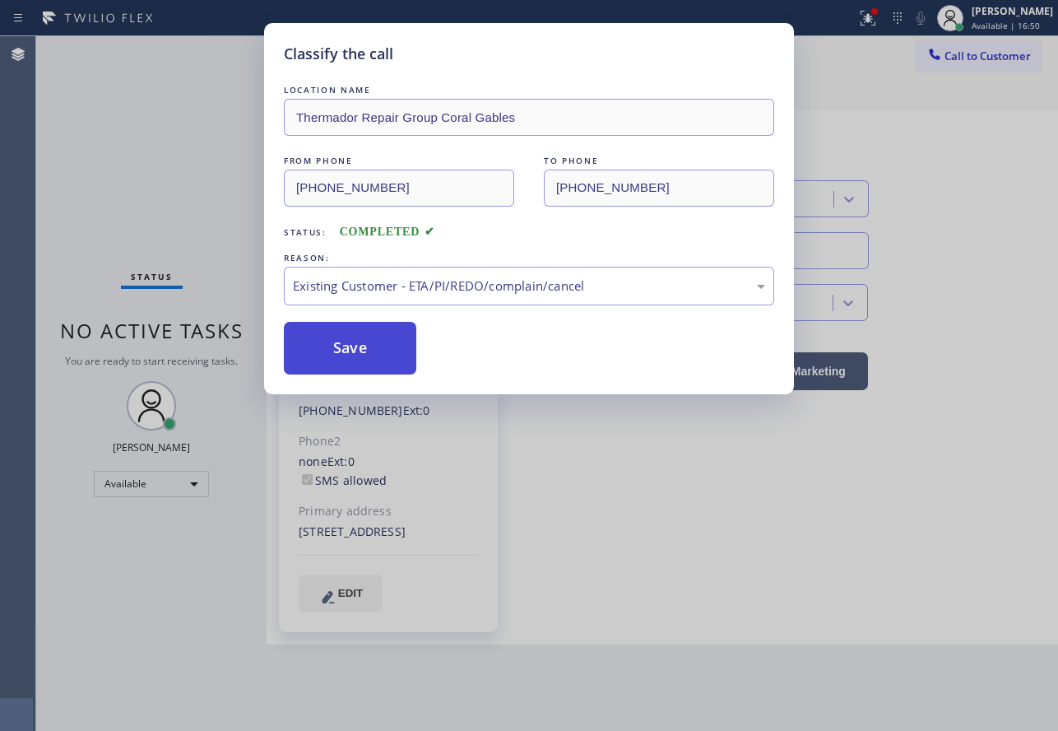
click at [347, 345] on button "Save" at bounding box center [350, 348] width 133 height 53
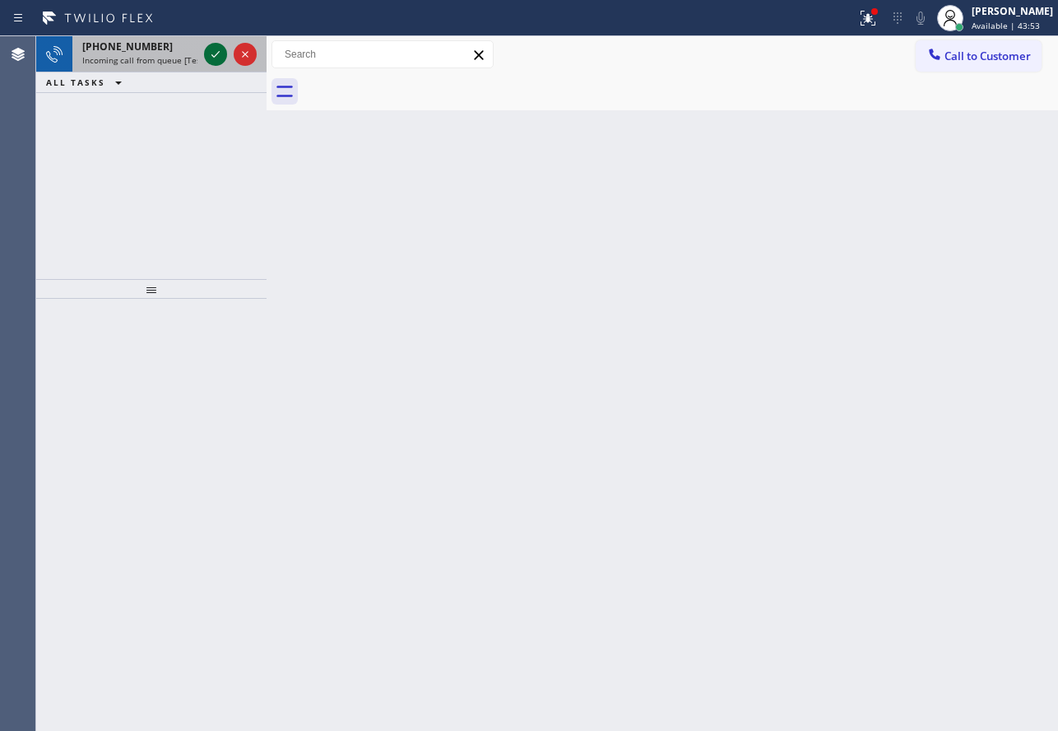
click at [217, 52] on icon at bounding box center [216, 54] width 20 height 20
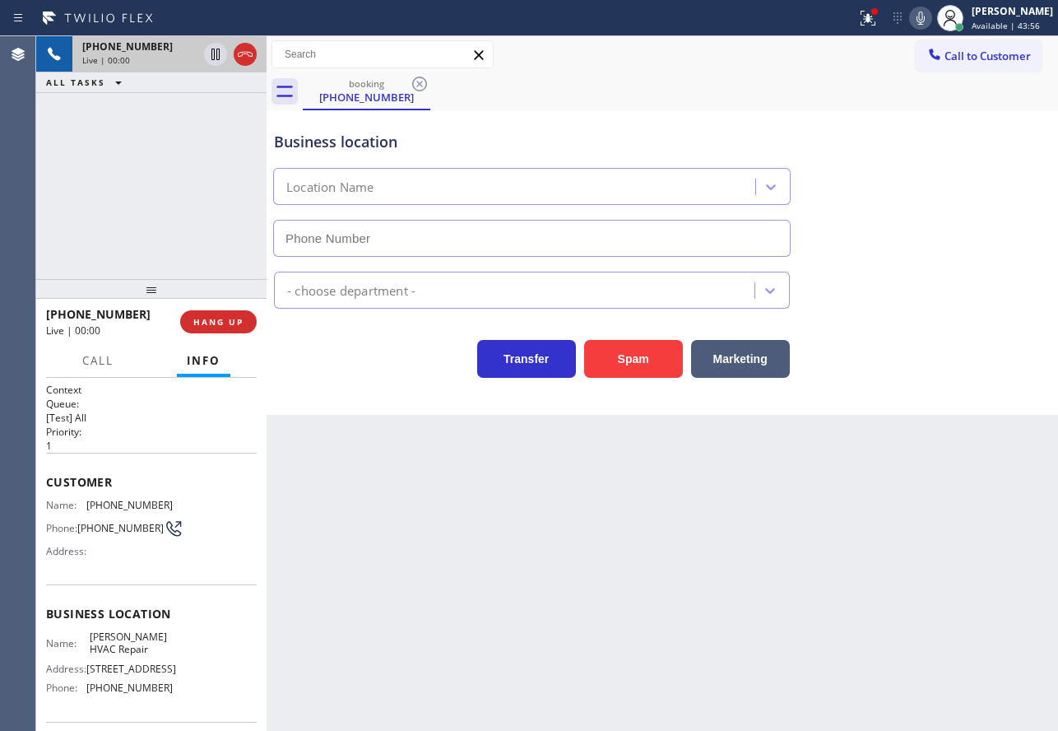
type input "[PHONE_NUMBER]"
click at [925, 16] on icon at bounding box center [921, 18] width 8 height 13
click at [931, 14] on icon at bounding box center [921, 18] width 20 height 20
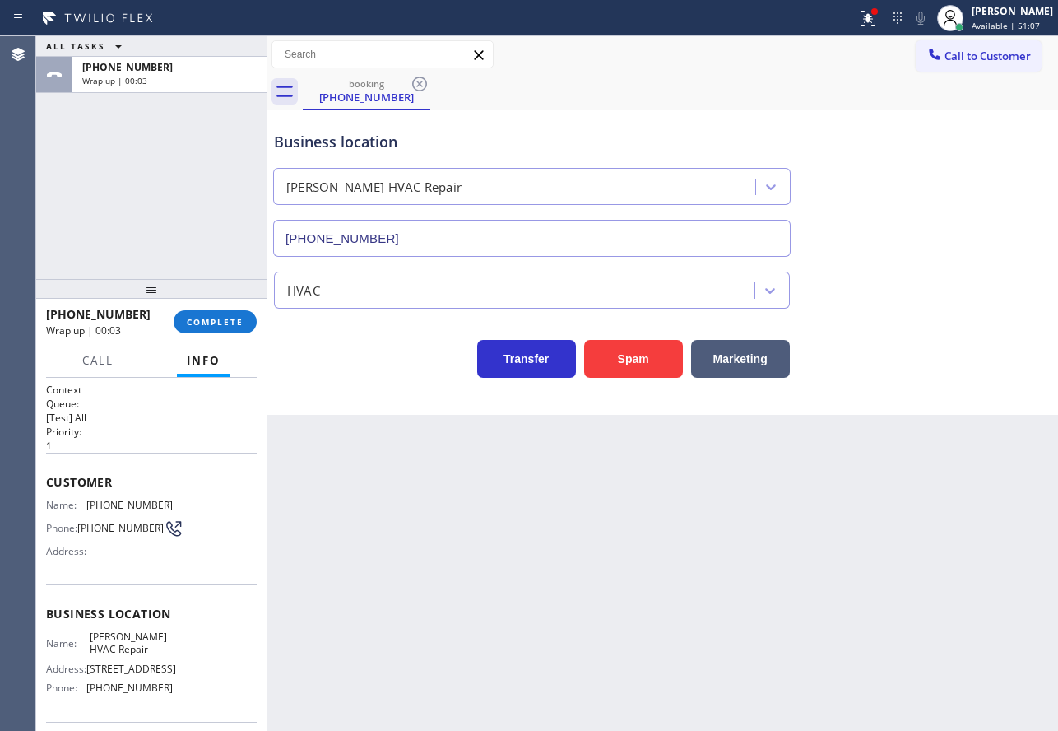
click at [119, 505] on span "[PHONE_NUMBER]" at bounding box center [129, 505] width 86 height 12
copy span "[PHONE_NUMBER]"
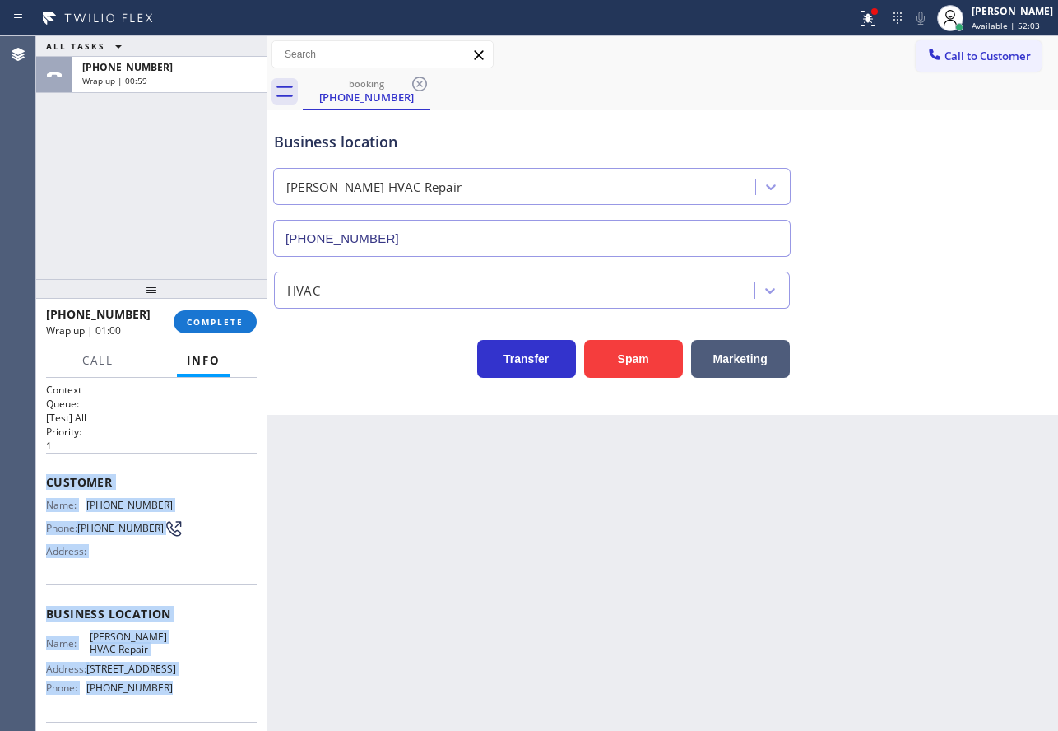
drag, startPoint x: 157, startPoint y: 695, endPoint x: 46, endPoint y: 488, distance: 234.6
click at [46, 488] on div "Context Queue: [Test] All Priority: 1 Customer Name: [PHONE_NUMBER] Phone: [PHO…" at bounding box center [151, 614] width 211 height 463
copy div "Customer Name: [PHONE_NUMBER] Phone: [PHONE_NUMBER] Address: Business location …"
click at [231, 316] on button "COMPLETE" at bounding box center [215, 322] width 83 height 23
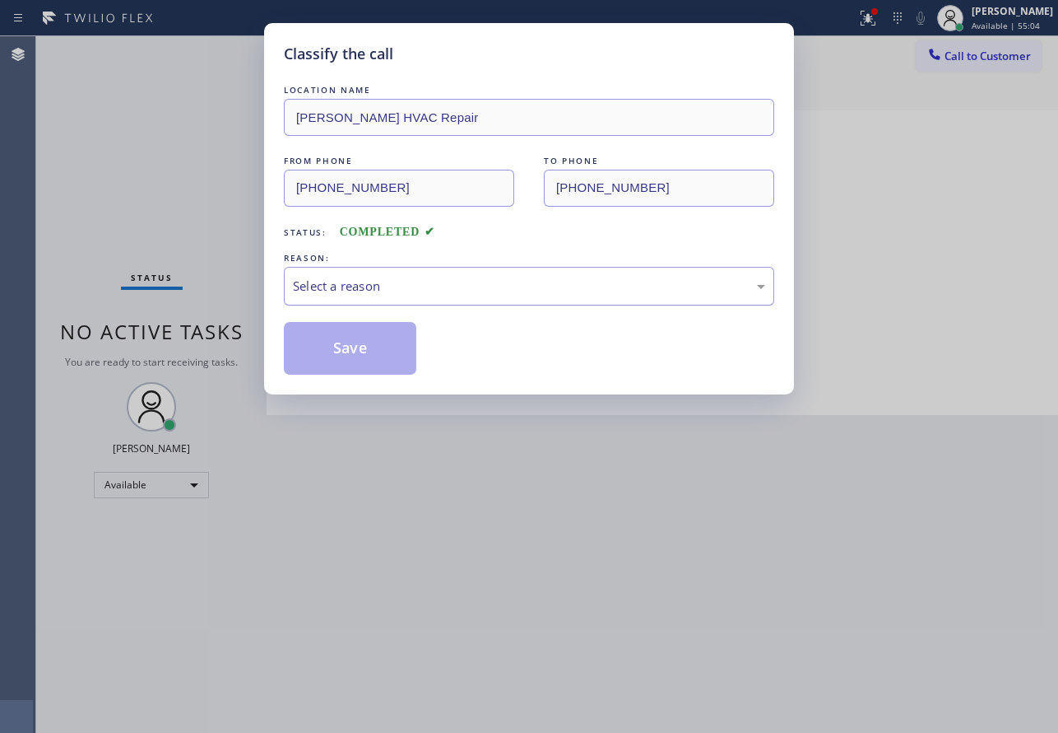
click at [398, 285] on div "Select a reason" at bounding box center [529, 286] width 472 height 19
click at [346, 346] on button "Save" at bounding box center [350, 348] width 133 height 53
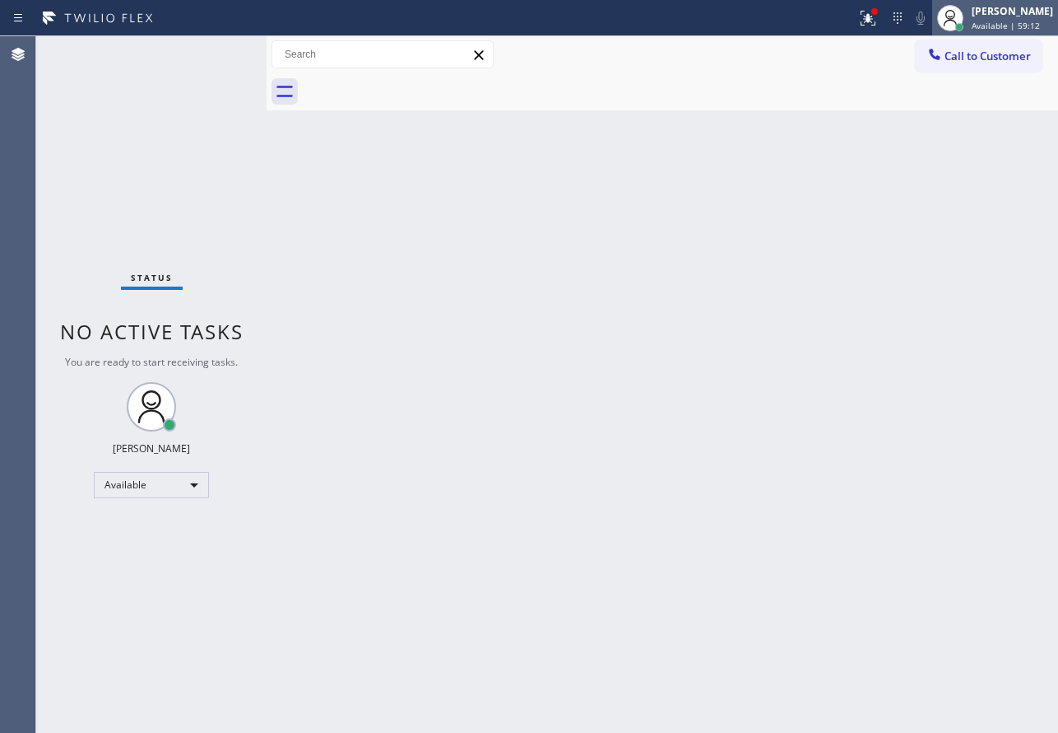
click at [1001, 20] on span "Available | 59:12" at bounding box center [1006, 26] width 68 height 12
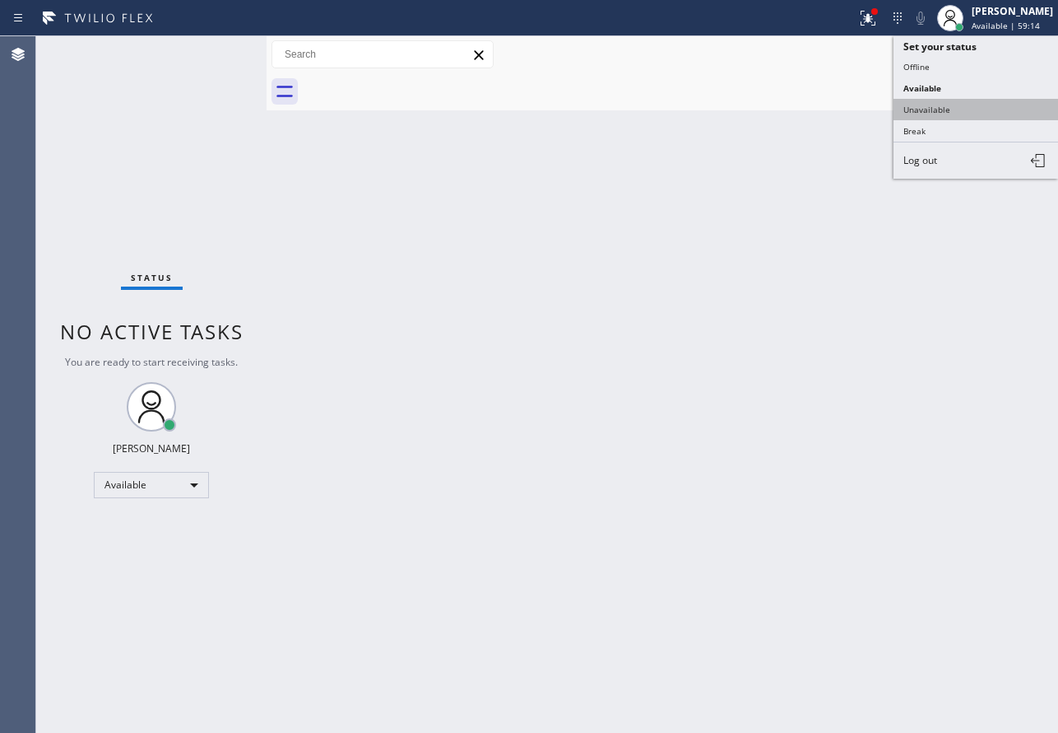
click at [936, 112] on button "Unavailable" at bounding box center [976, 109] width 165 height 21
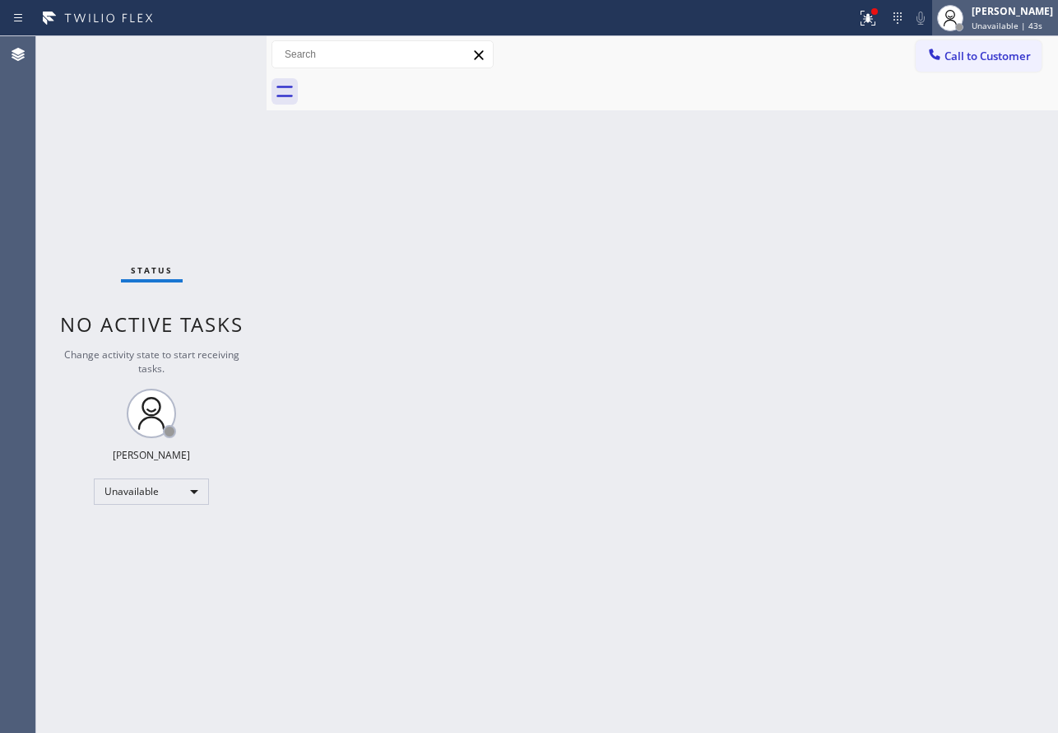
drag, startPoint x: 1021, startPoint y: 17, endPoint x: 1007, endPoint y: 27, distance: 17.8
click at [1021, 17] on div "[PERSON_NAME]" at bounding box center [1012, 11] width 81 height 14
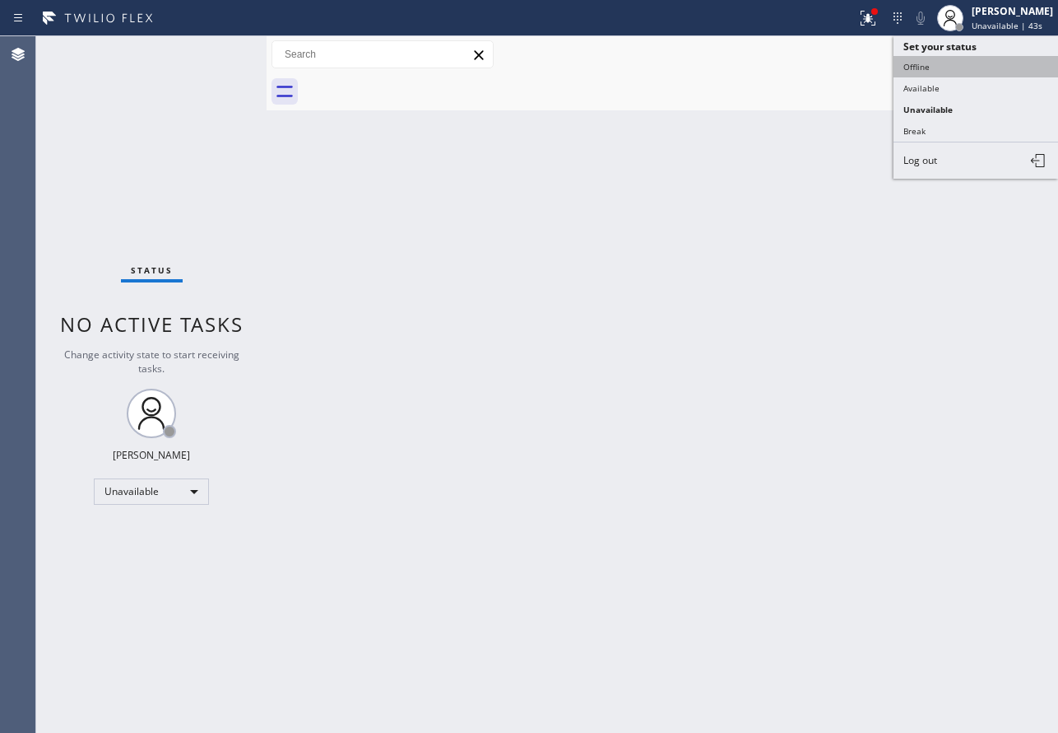
click at [910, 75] on button "Offline" at bounding box center [976, 66] width 165 height 21
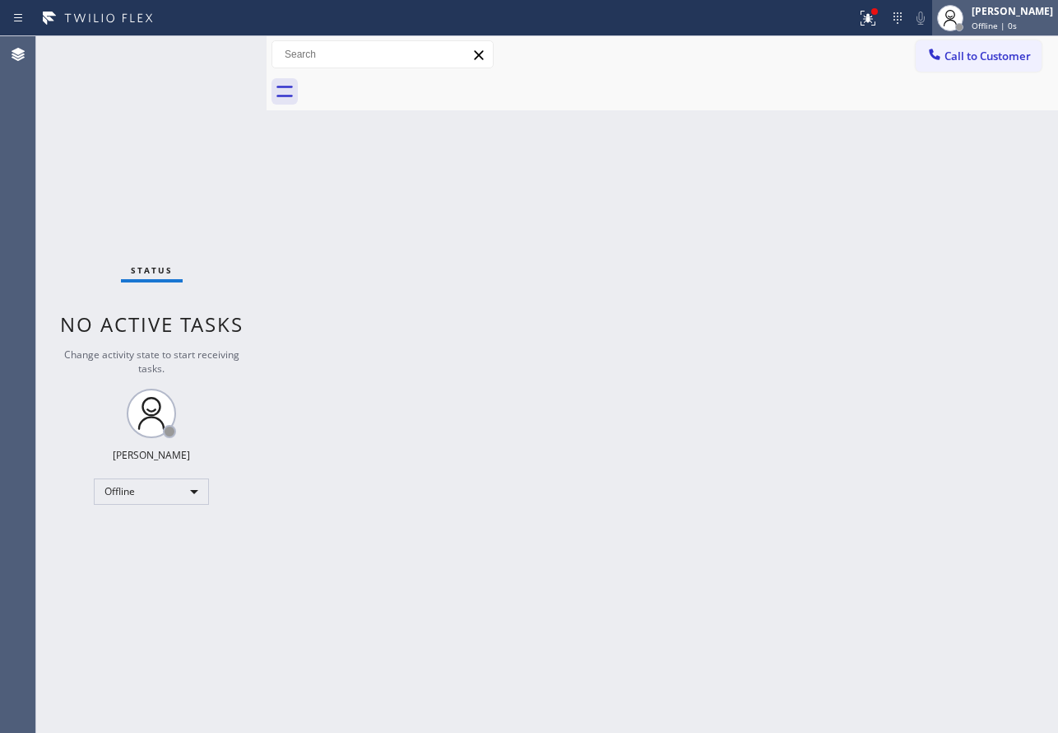
click at [993, 22] on div "[PERSON_NAME] Offline | 0s" at bounding box center [1014, 17] width 90 height 29
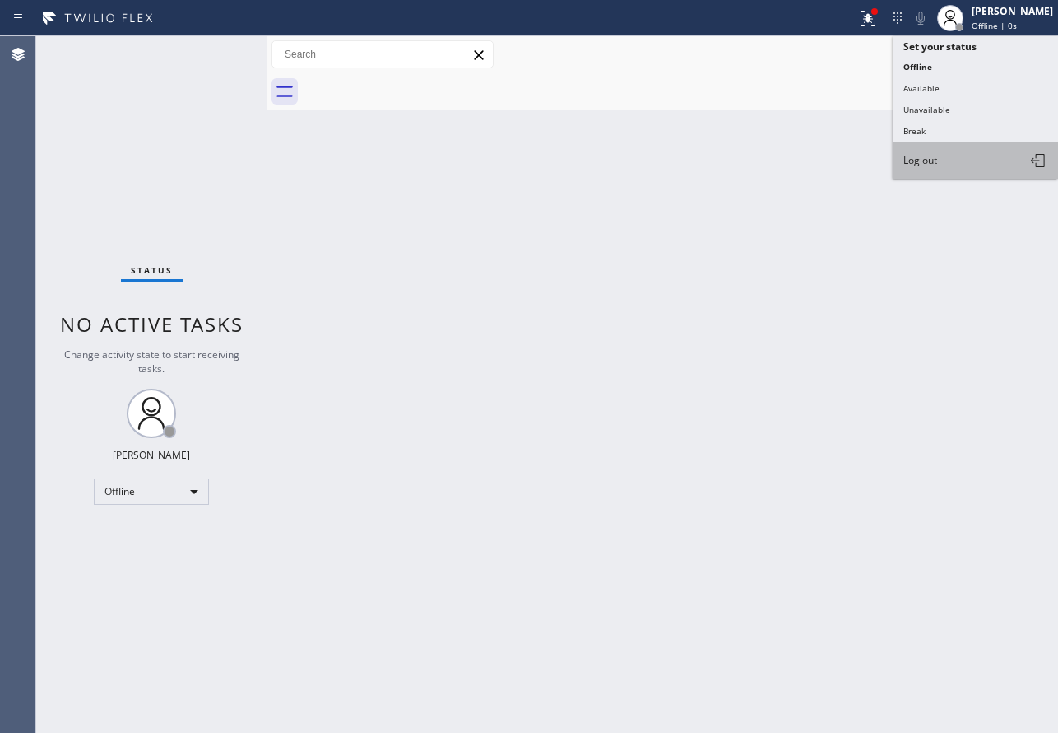
click at [935, 157] on span "Log out" at bounding box center [921, 160] width 34 height 14
